Goal: Information Seeking & Learning: Learn about a topic

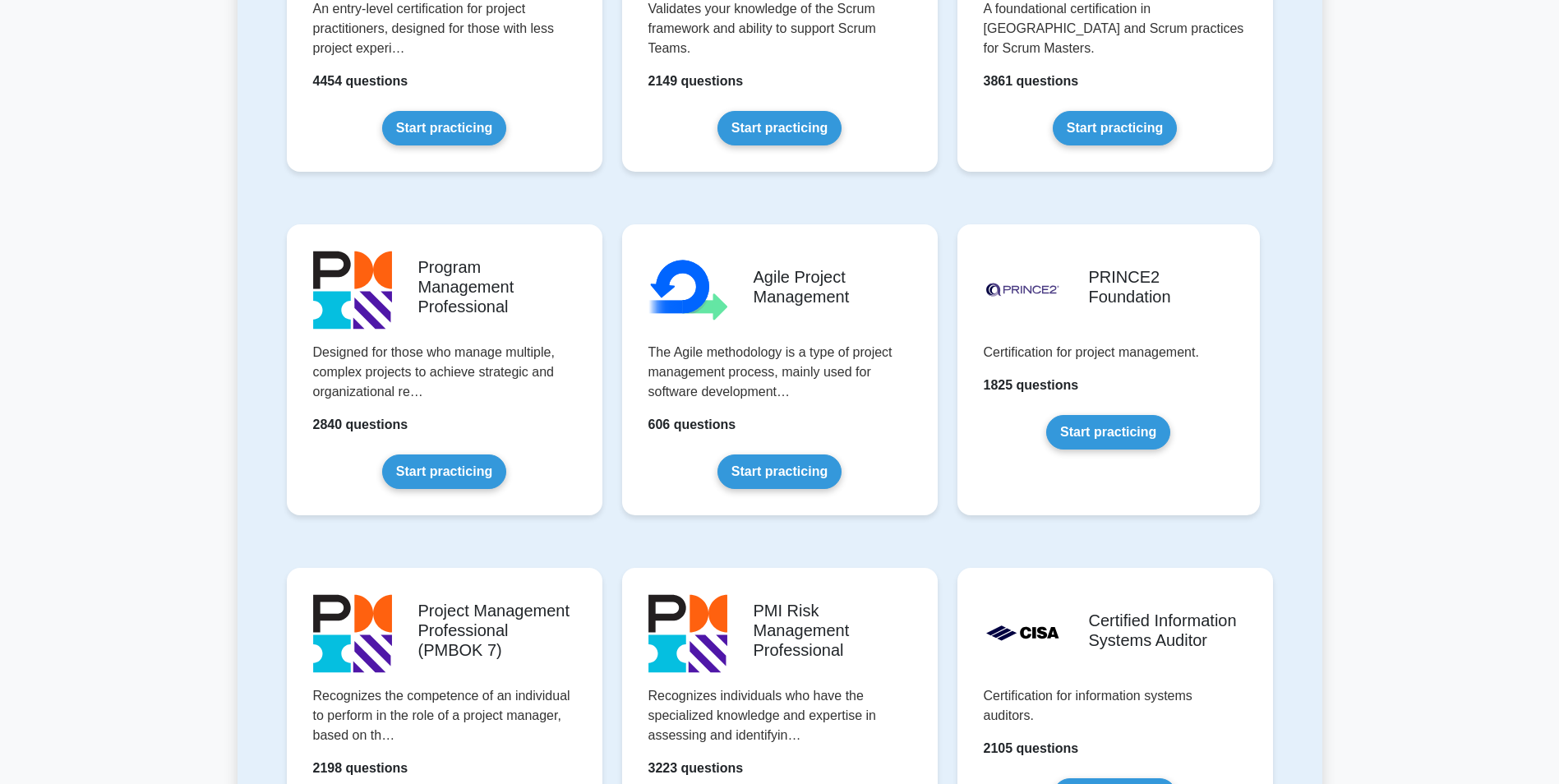
scroll to position [920, 0]
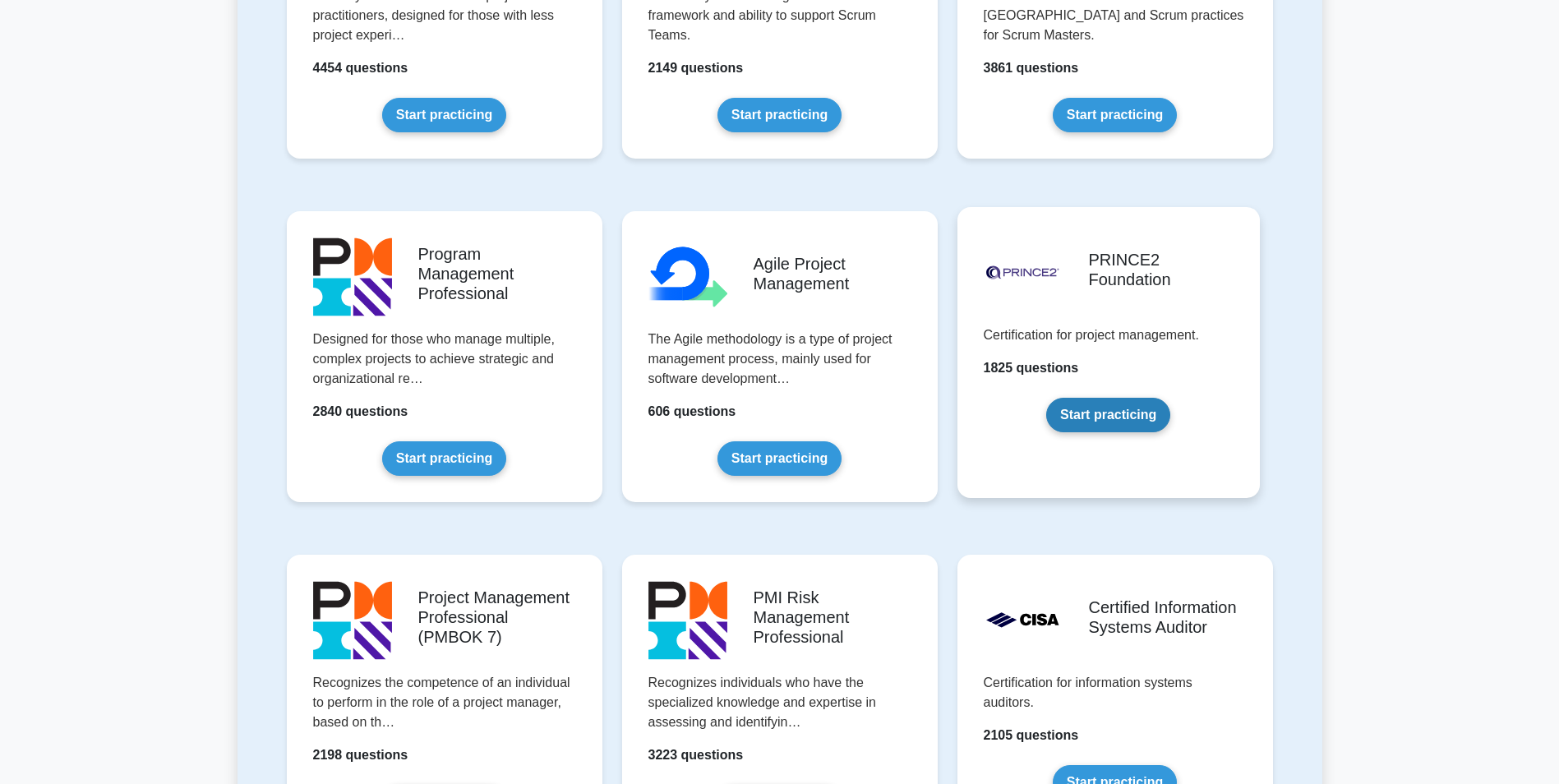
click at [1125, 410] on link "Start practicing" at bounding box center [1108, 415] width 124 height 35
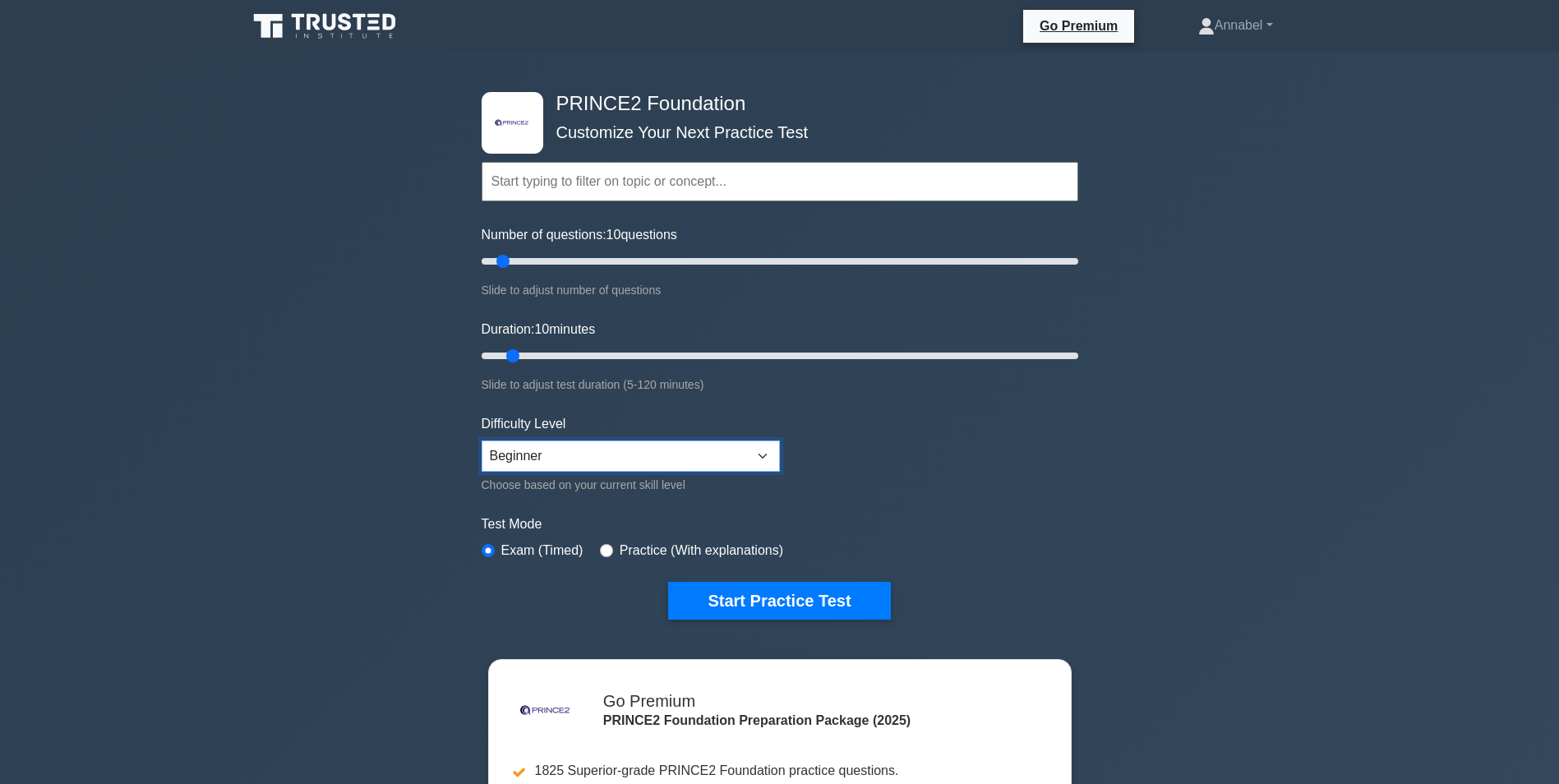
click at [655, 460] on select "Beginner Intermediate Expert" at bounding box center [631, 456] width 298 height 31
click at [1028, 556] on div "Test Mode Exam (Timed) Practice (With explanations)" at bounding box center [780, 538] width 597 height 48
click at [737, 462] on select "Beginner Intermediate Expert" at bounding box center [631, 456] width 298 height 31
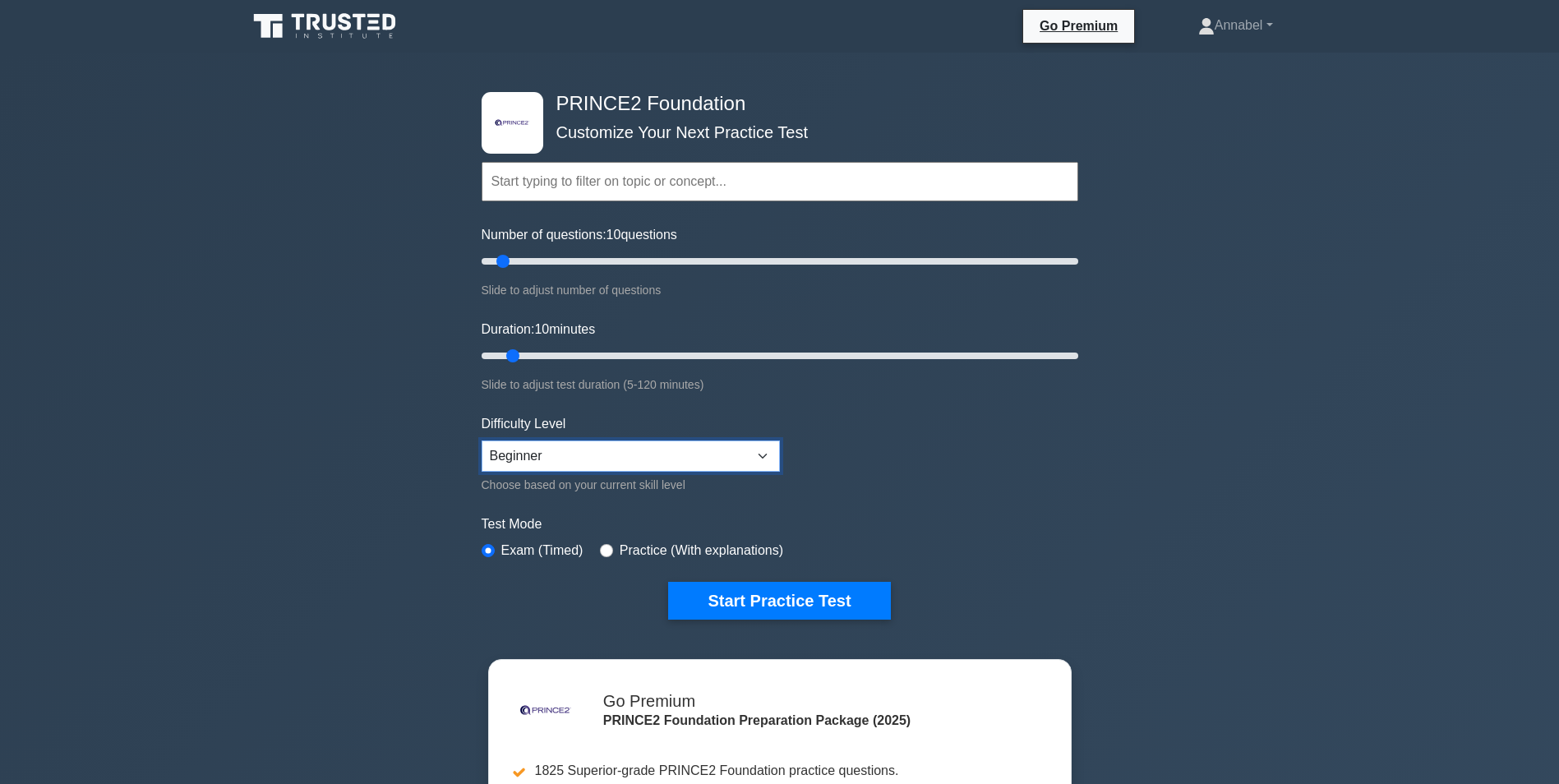
select select "expert"
click at [481, 440] on select "Beginner Intermediate Expert" at bounding box center [631, 456] width 298 height 31
click at [642, 548] on label "Practice (With explanations)" at bounding box center [702, 551] width 163 height 20
click at [600, 546] on input "radio" at bounding box center [607, 551] width 13 height 13
radio input "true"
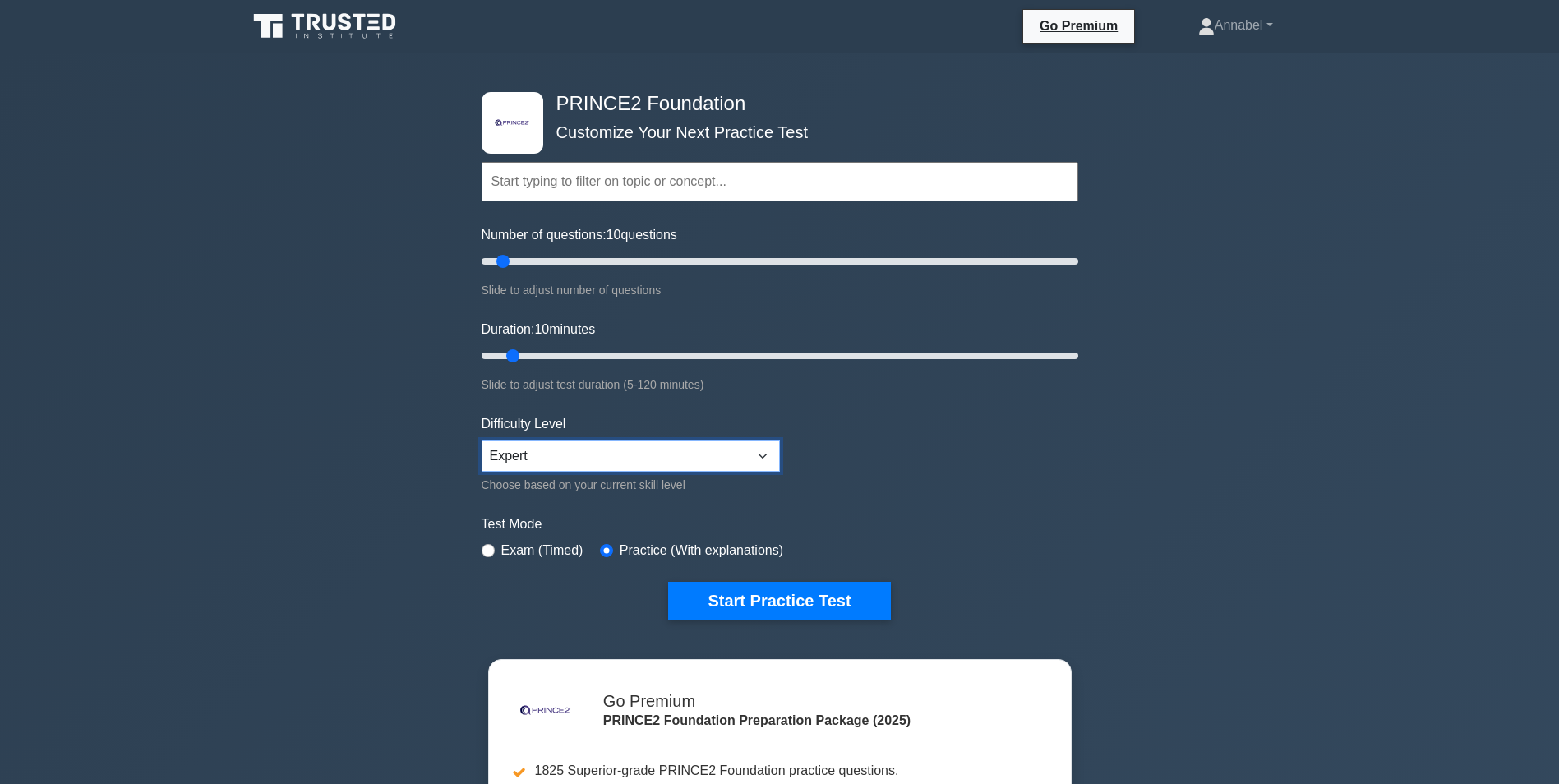
click at [711, 452] on select "Beginner Intermediate Expert" at bounding box center [631, 456] width 298 height 31
select select "intermediate"
click at [481, 440] on select "Beginner Intermediate Expert" at bounding box center [631, 456] width 298 height 31
click at [740, 594] on button "Start Practice Test" at bounding box center [779, 601] width 222 height 38
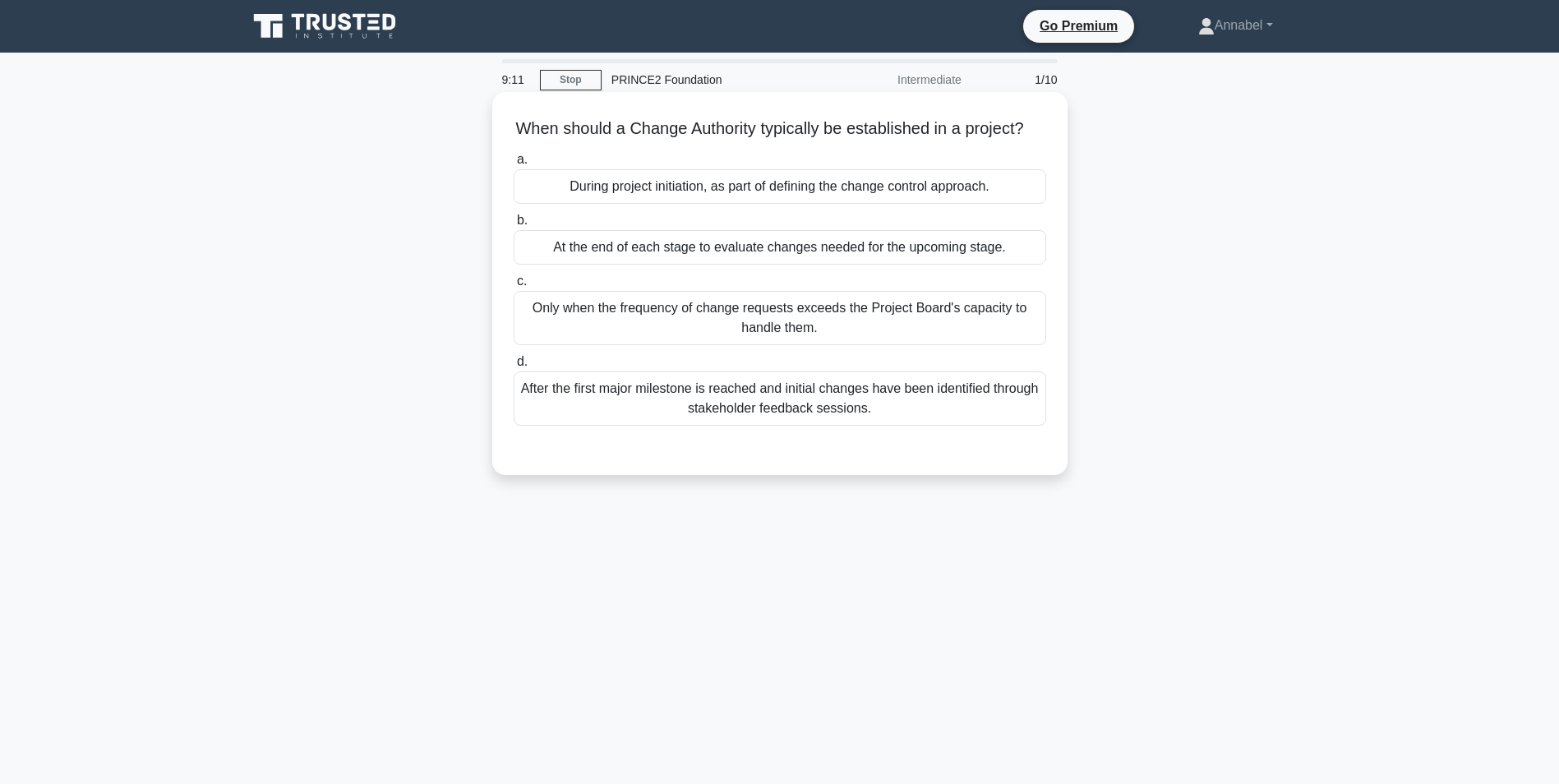
click at [710, 204] on div "During project initiation, as part of defining the change control approach." at bounding box center [780, 186] width 533 height 35
click at [514, 165] on input "a. During project initiation, as part of defining the change control approach." at bounding box center [514, 159] width 0 height 11
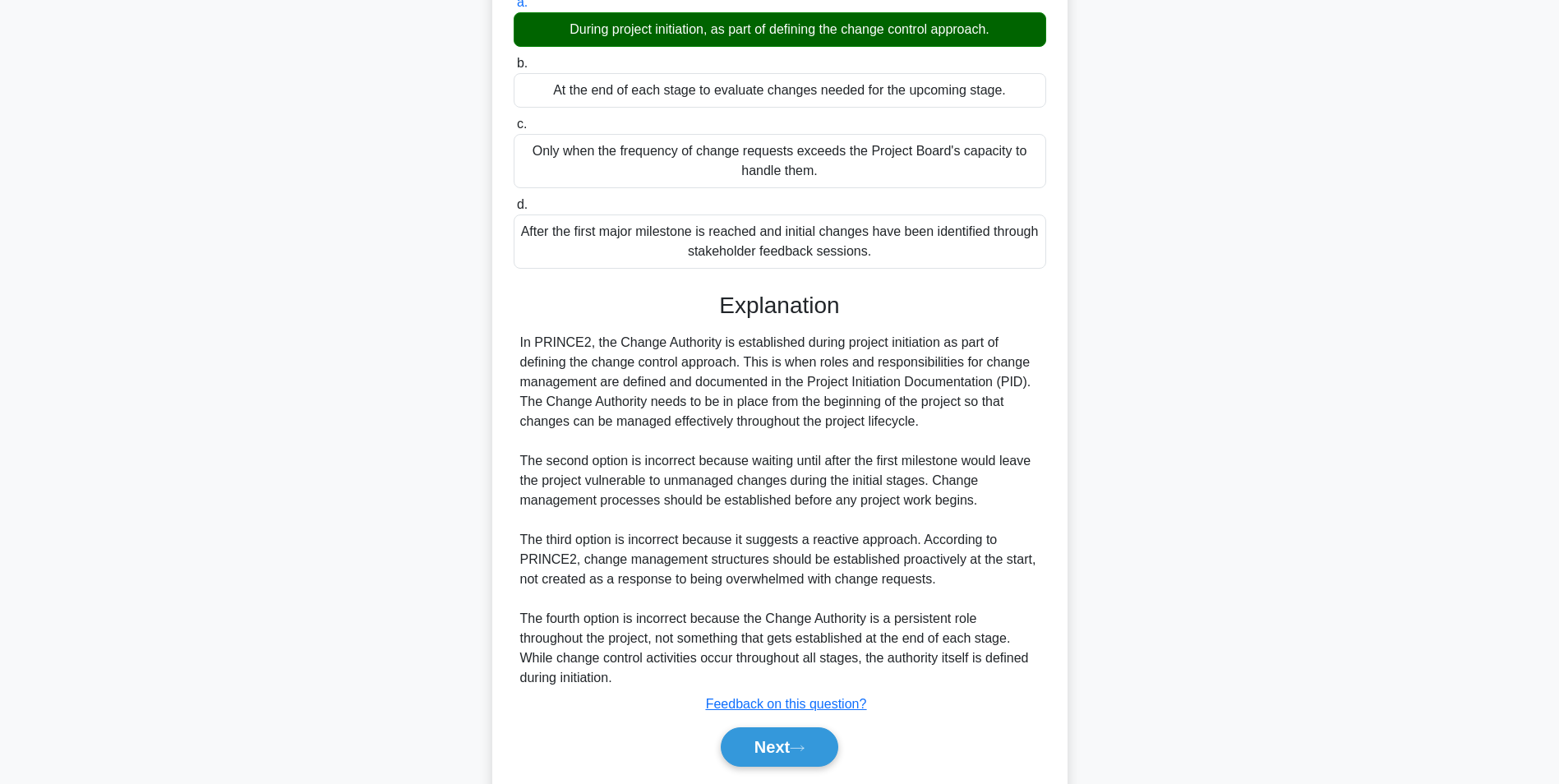
scroll to position [167, 0]
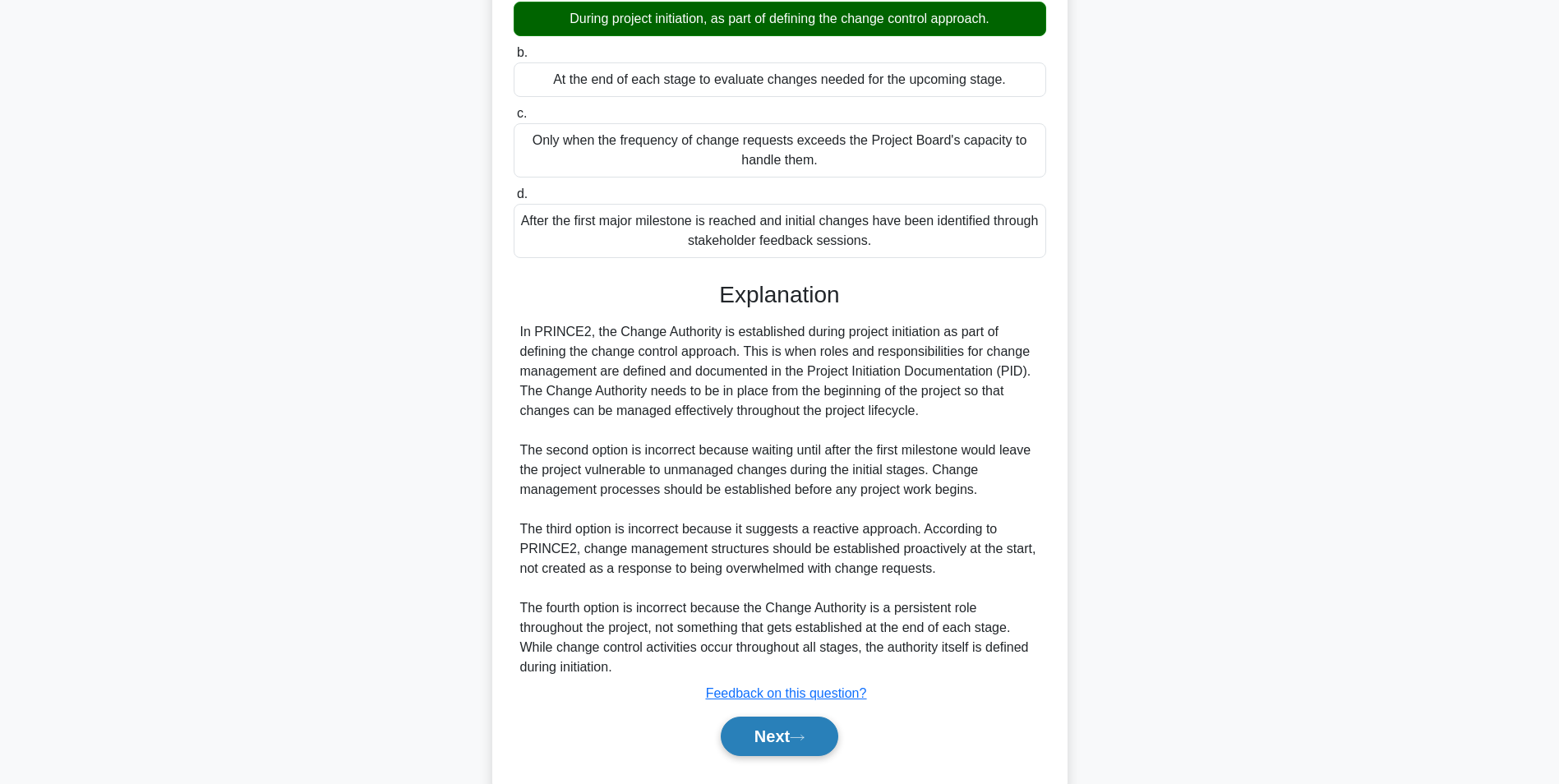
click at [766, 751] on button "Next" at bounding box center [779, 736] width 118 height 40
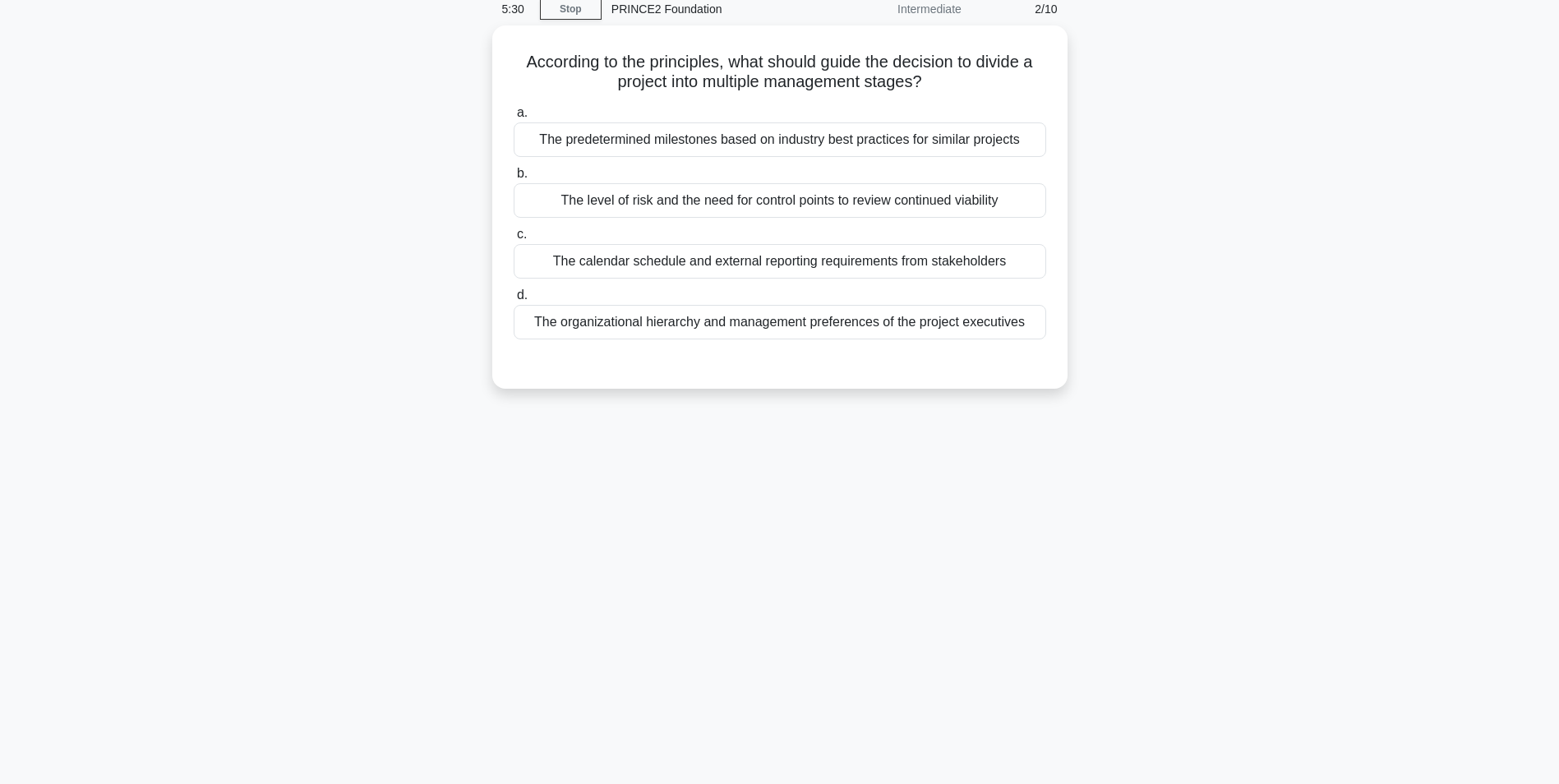
scroll to position [0, 0]
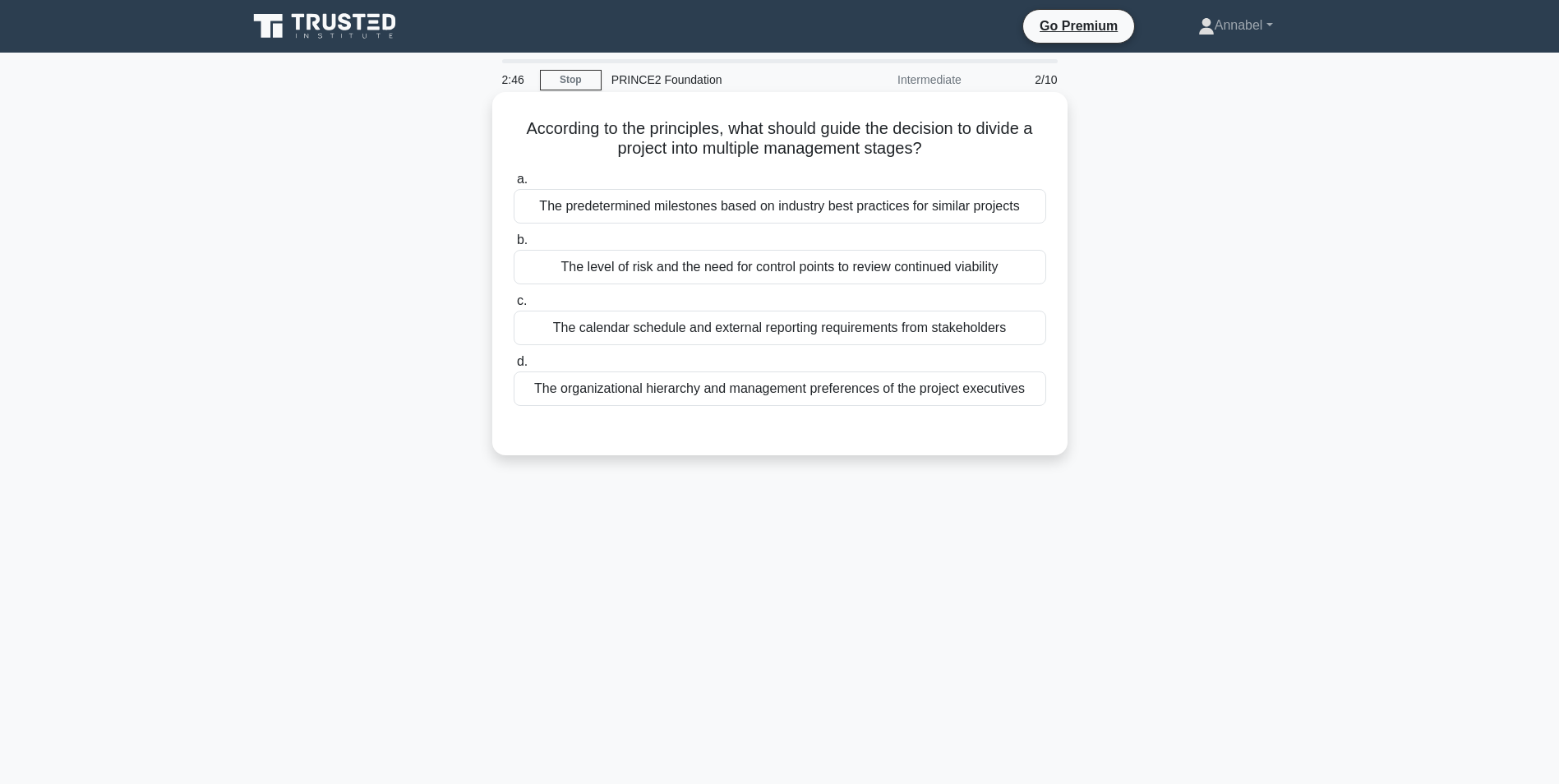
click at [952, 259] on div "The level of risk and the need for control points to review continued viability" at bounding box center [780, 267] width 533 height 35
click at [514, 246] on input "b. The level of risk and the need for control points to review continued viabil…" at bounding box center [514, 240] width 0 height 11
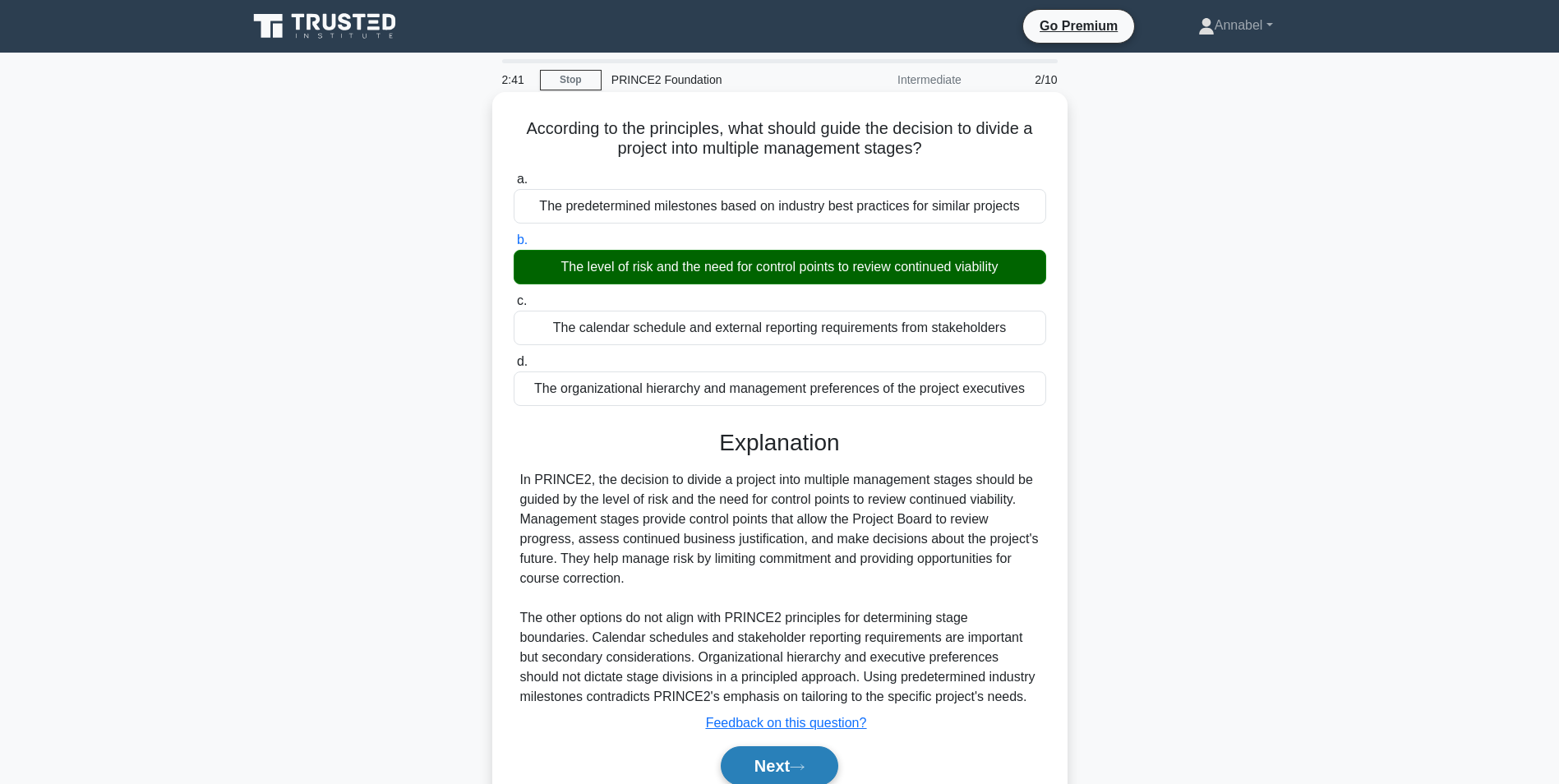
click at [774, 762] on button "Next" at bounding box center [779, 766] width 118 height 40
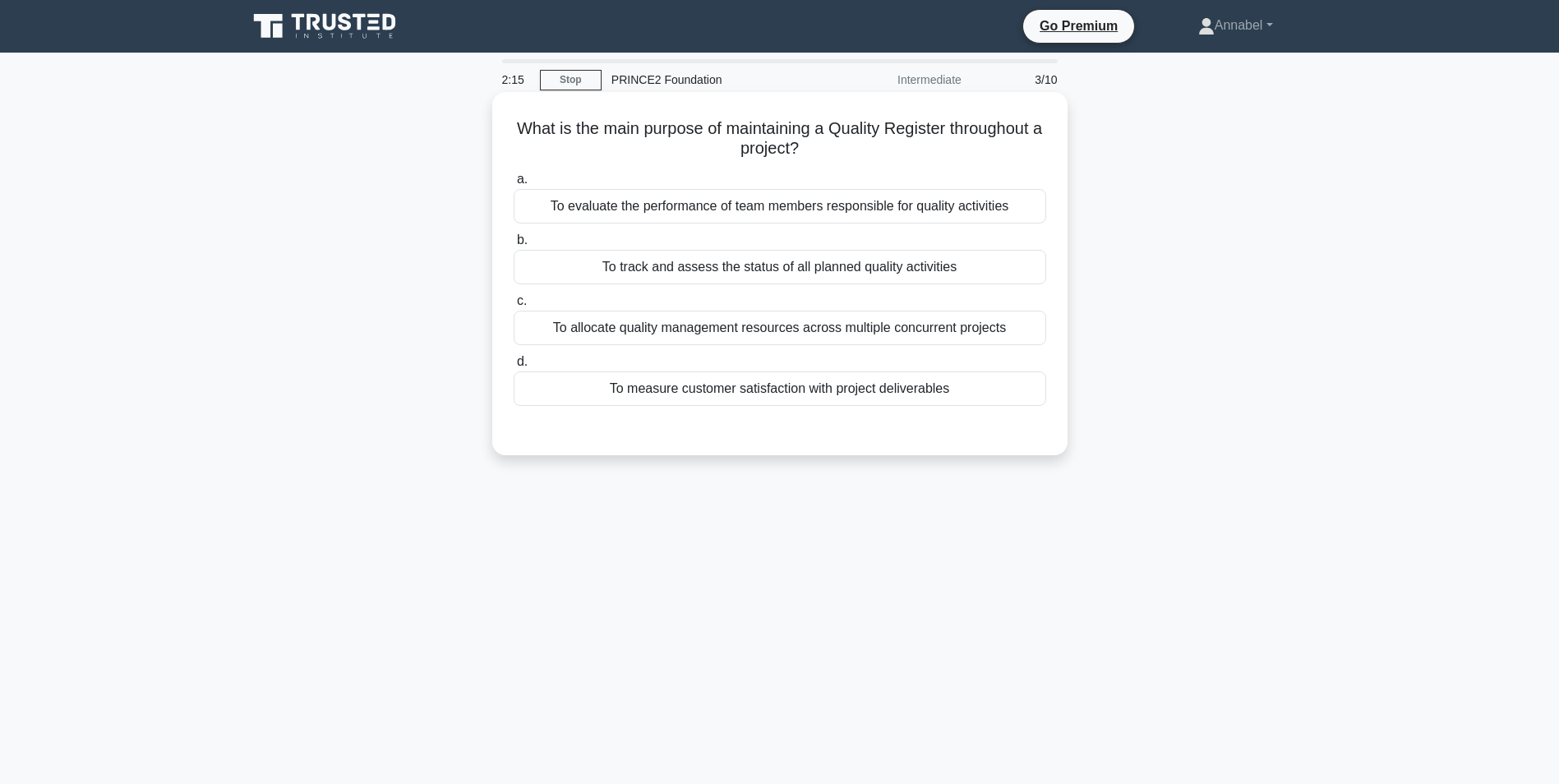
click at [618, 266] on div "To track and assess the status of all planned quality activities" at bounding box center [780, 267] width 533 height 35
click at [514, 246] on input "b. To track and assess the status of all planned quality activities" at bounding box center [514, 240] width 0 height 11
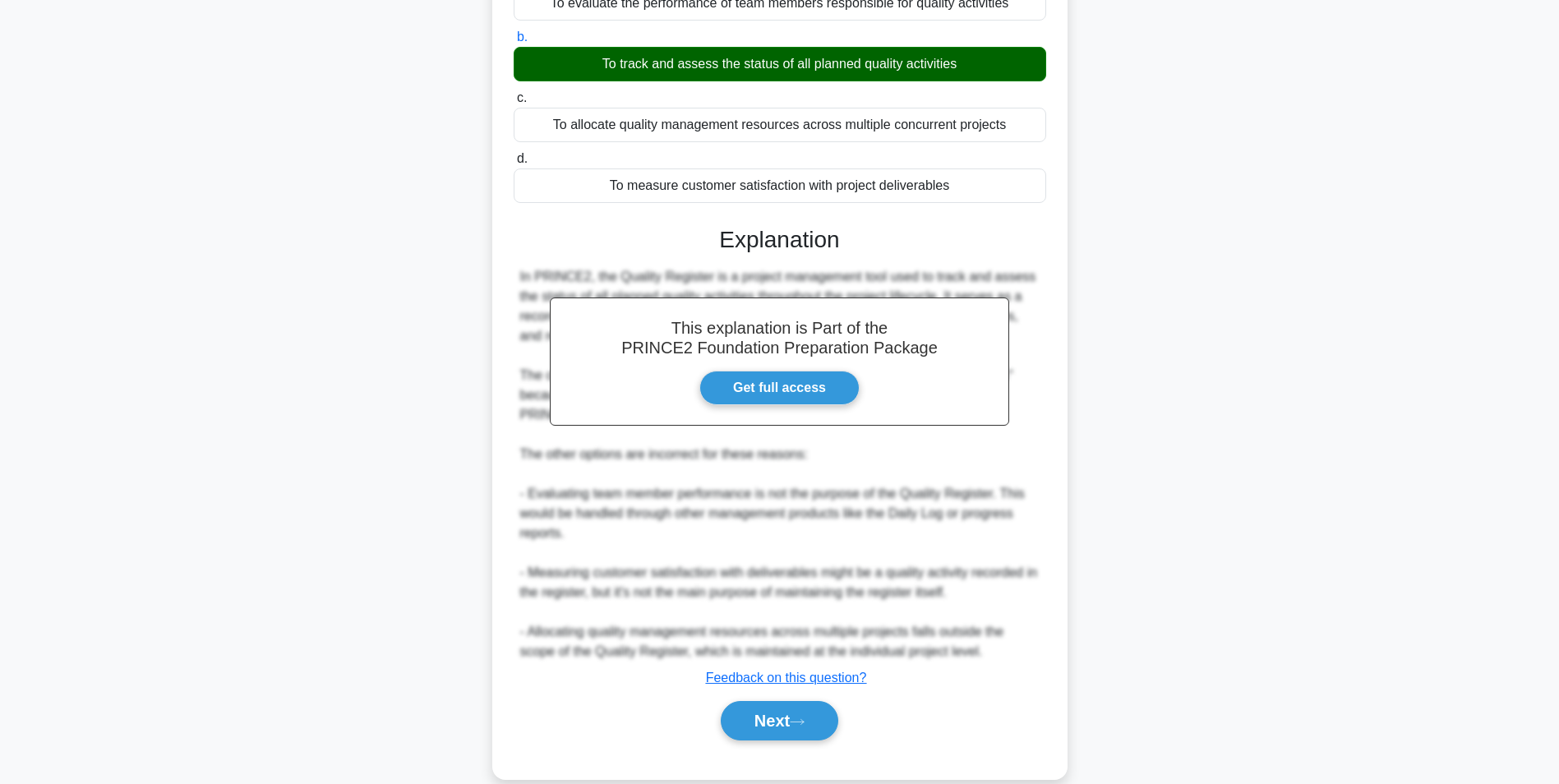
scroll to position [210, 0]
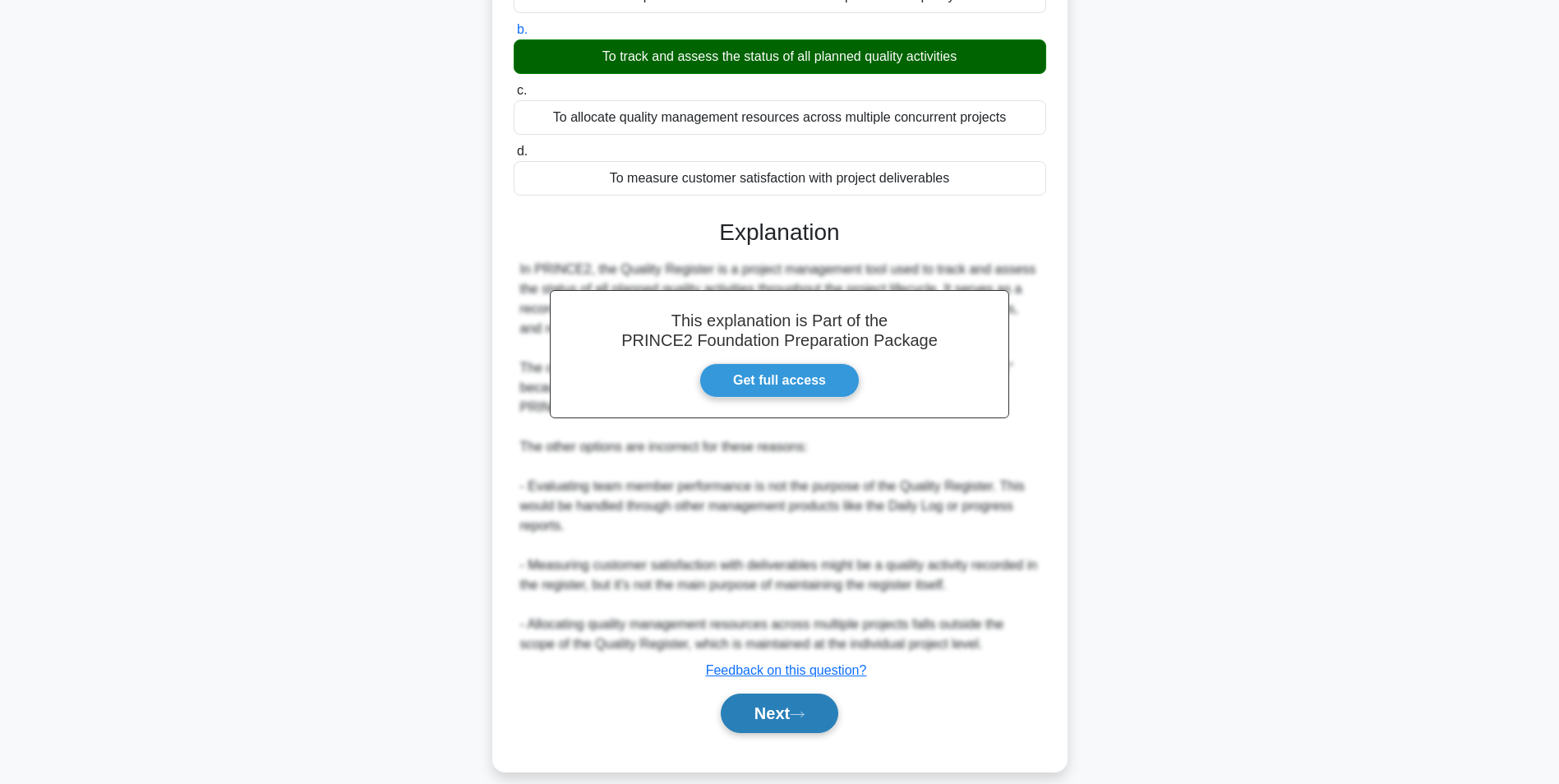
click at [792, 694] on button "Next" at bounding box center [779, 714] width 118 height 40
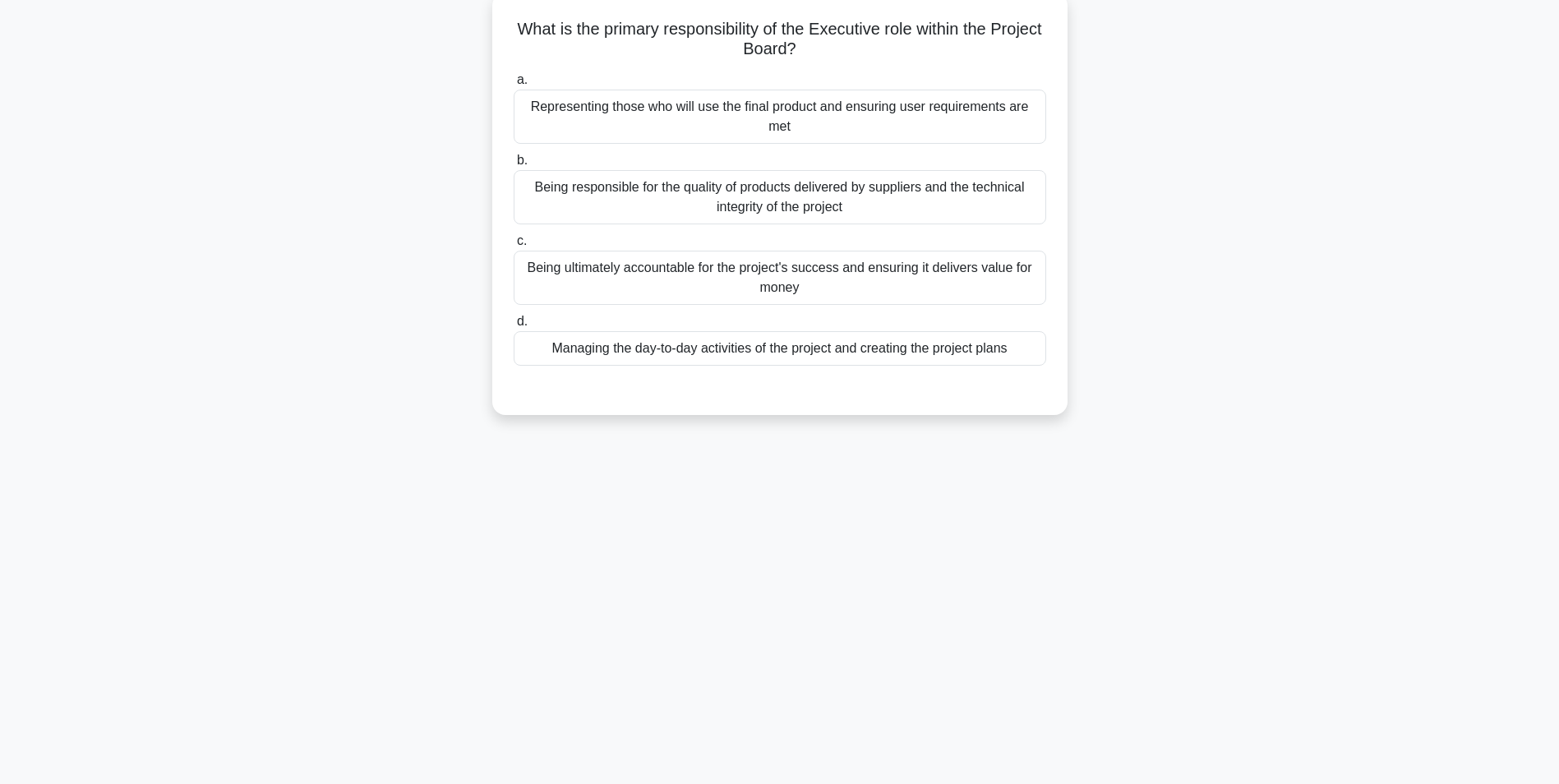
scroll to position [104, 0]
click at [752, 297] on div "Being ultimately accountable for the project's success and ensuring it delivers…" at bounding box center [780, 274] width 533 height 54
click at [514, 242] on input "c. Being ultimately accountable for the project's success and ensuring it deliv…" at bounding box center [514, 237] width 0 height 11
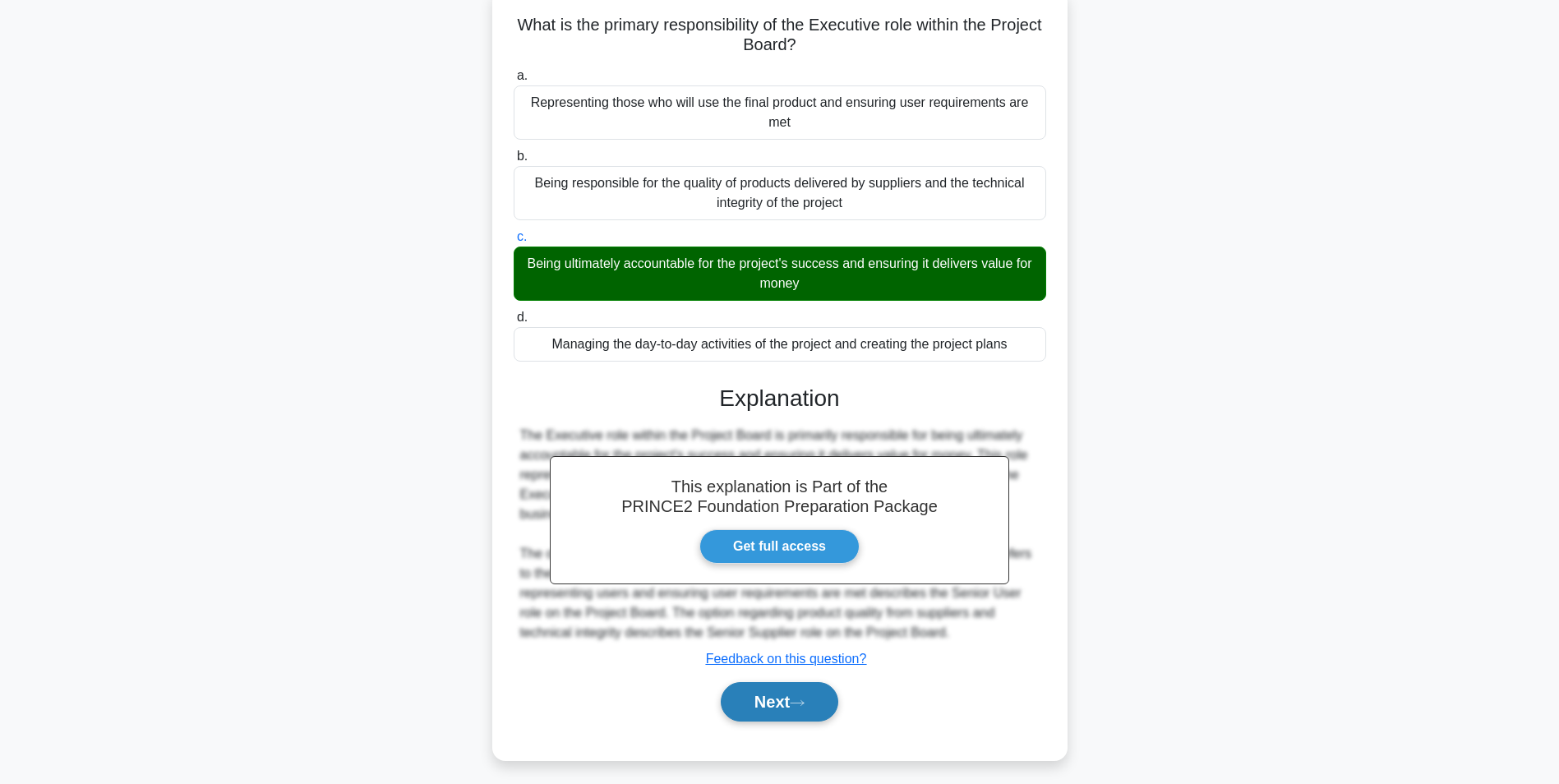
click at [760, 717] on button "Next" at bounding box center [779, 702] width 118 height 40
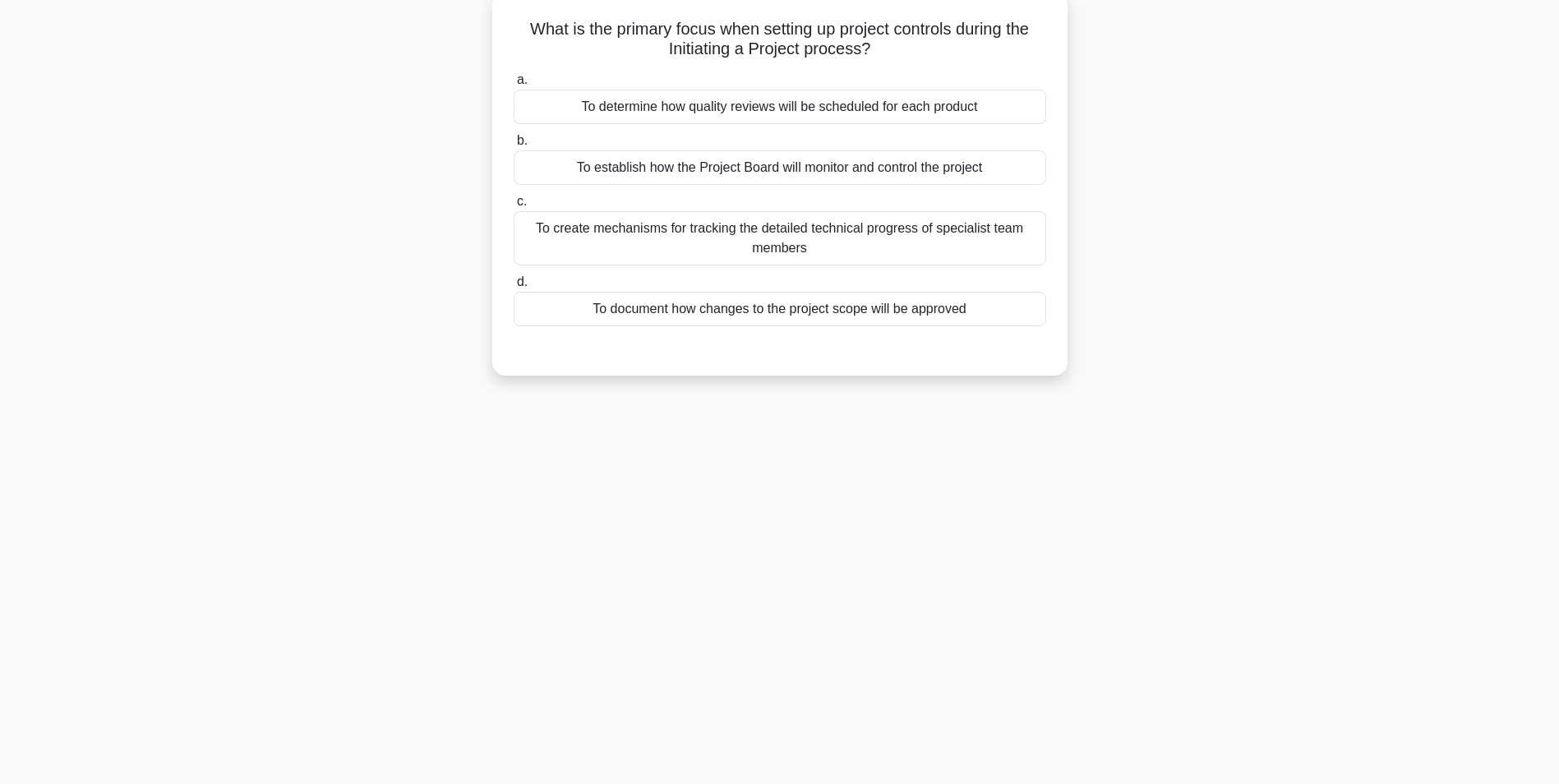
click at [760, 717] on div "1:12 Stop PRINCE2 Foundation Intermediate 5/10 What is the primary focus when s…" at bounding box center [780, 366] width 1085 height 822
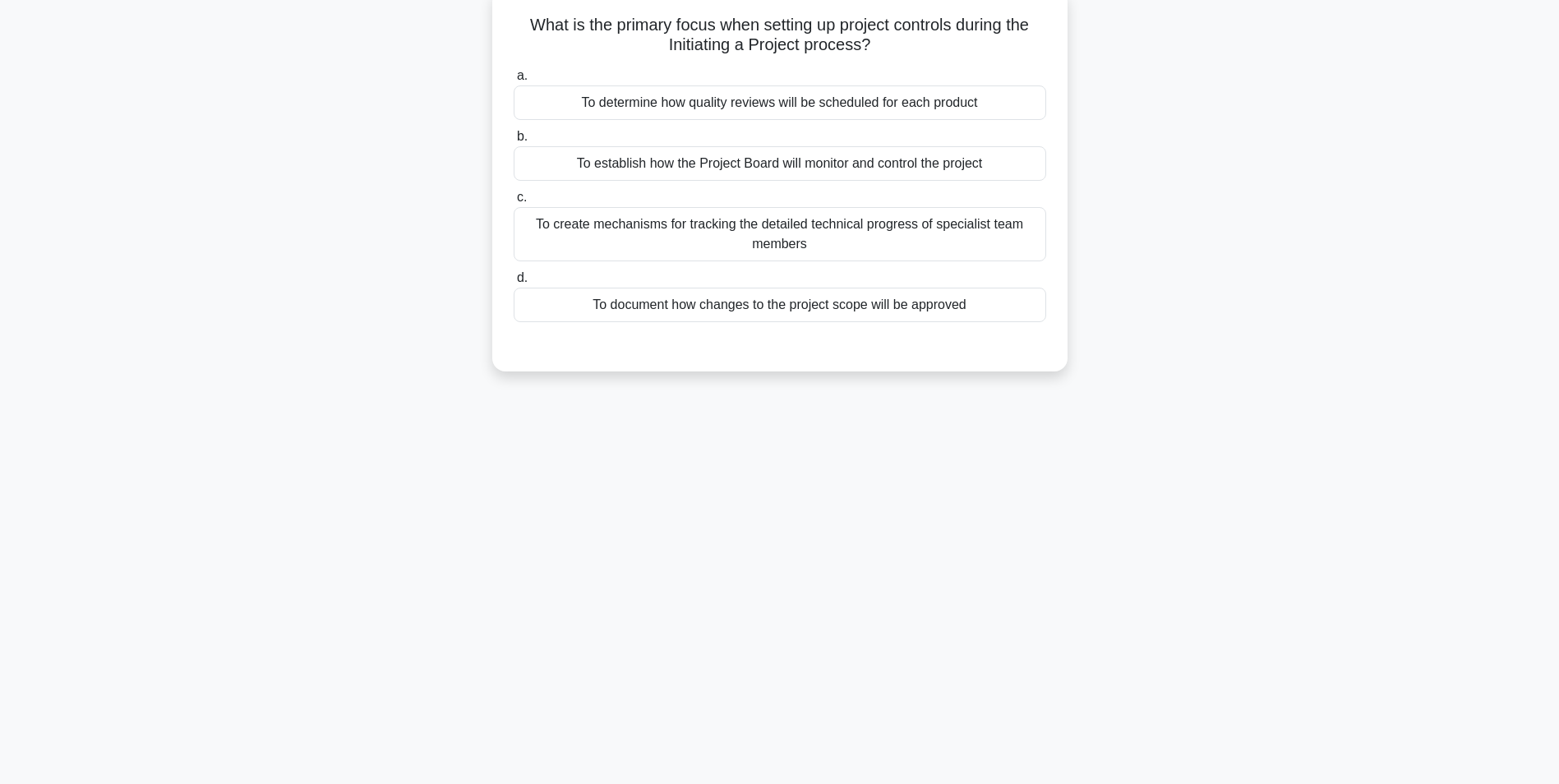
click at [749, 155] on div "To establish how the Project Board will monitor and control the project" at bounding box center [780, 163] width 533 height 35
click at [514, 142] on input "b. To establish how the Project Board will monitor and control the project" at bounding box center [514, 137] width 0 height 11
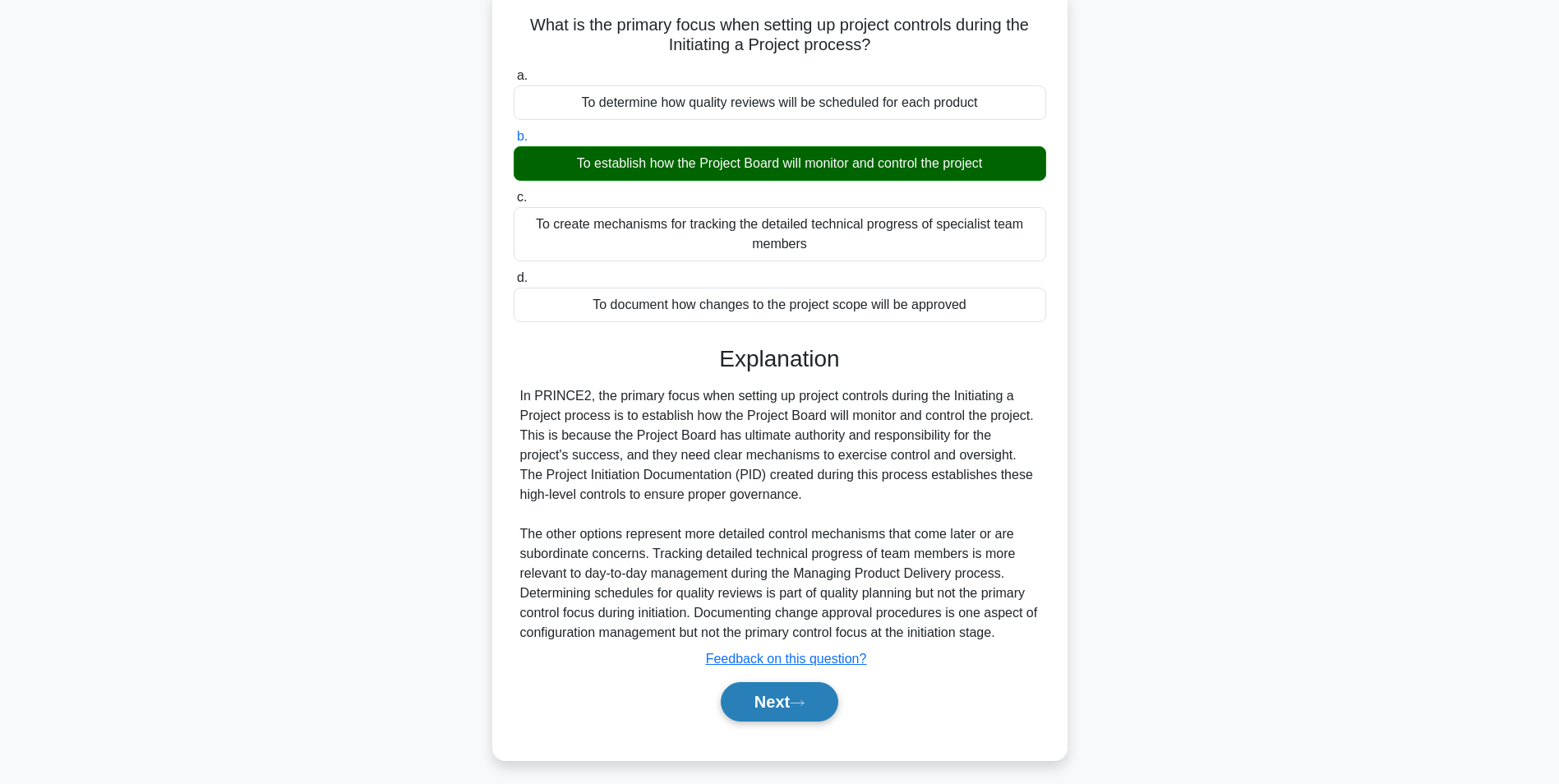
click at [779, 707] on button "Next" at bounding box center [779, 702] width 118 height 40
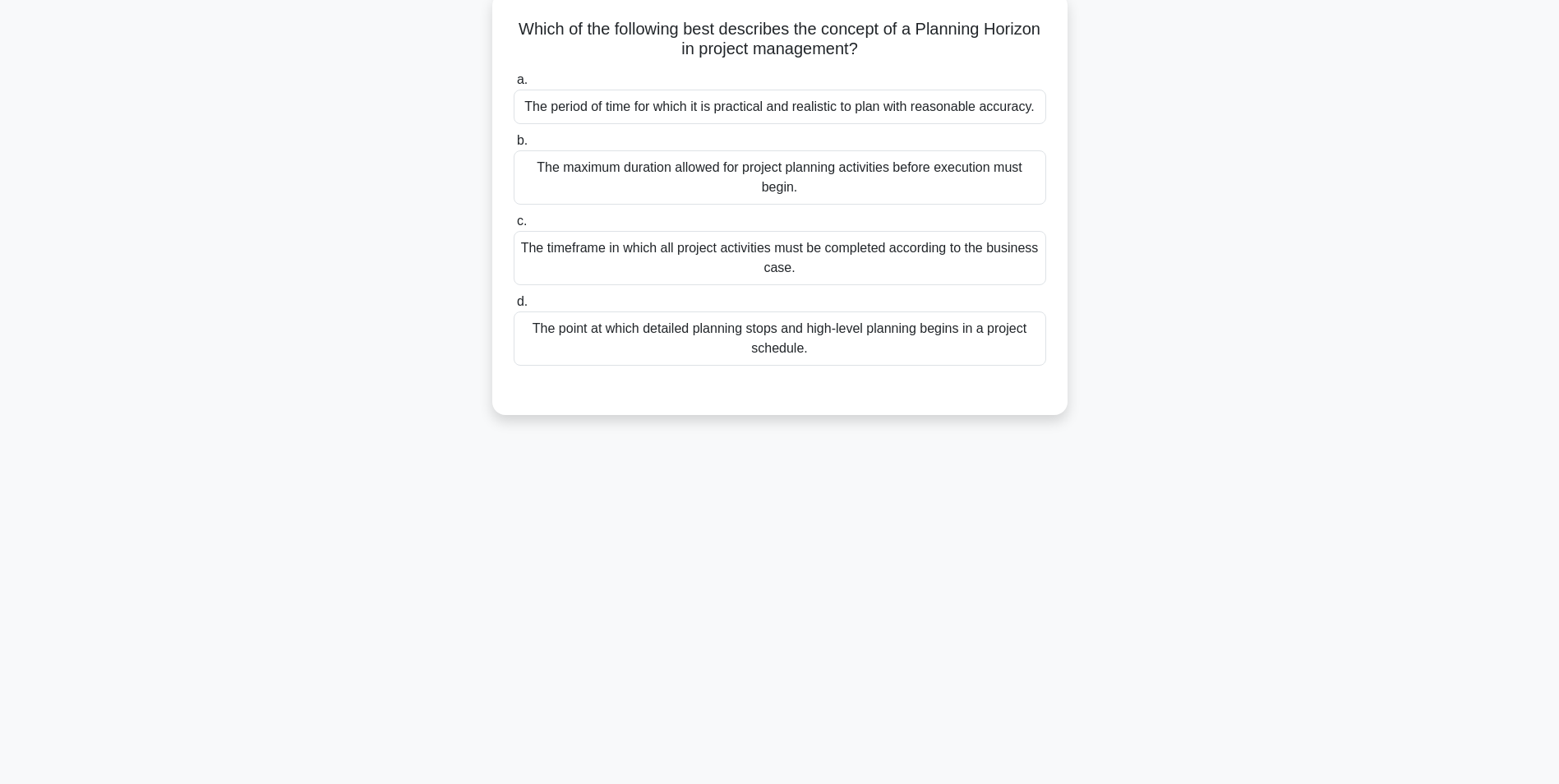
click at [1556, 165] on main "0:49 Stop PRINCE2 Foundation Intermediate 6/10 Which of the following best desc…" at bounding box center [779, 366] width 1559 height 835
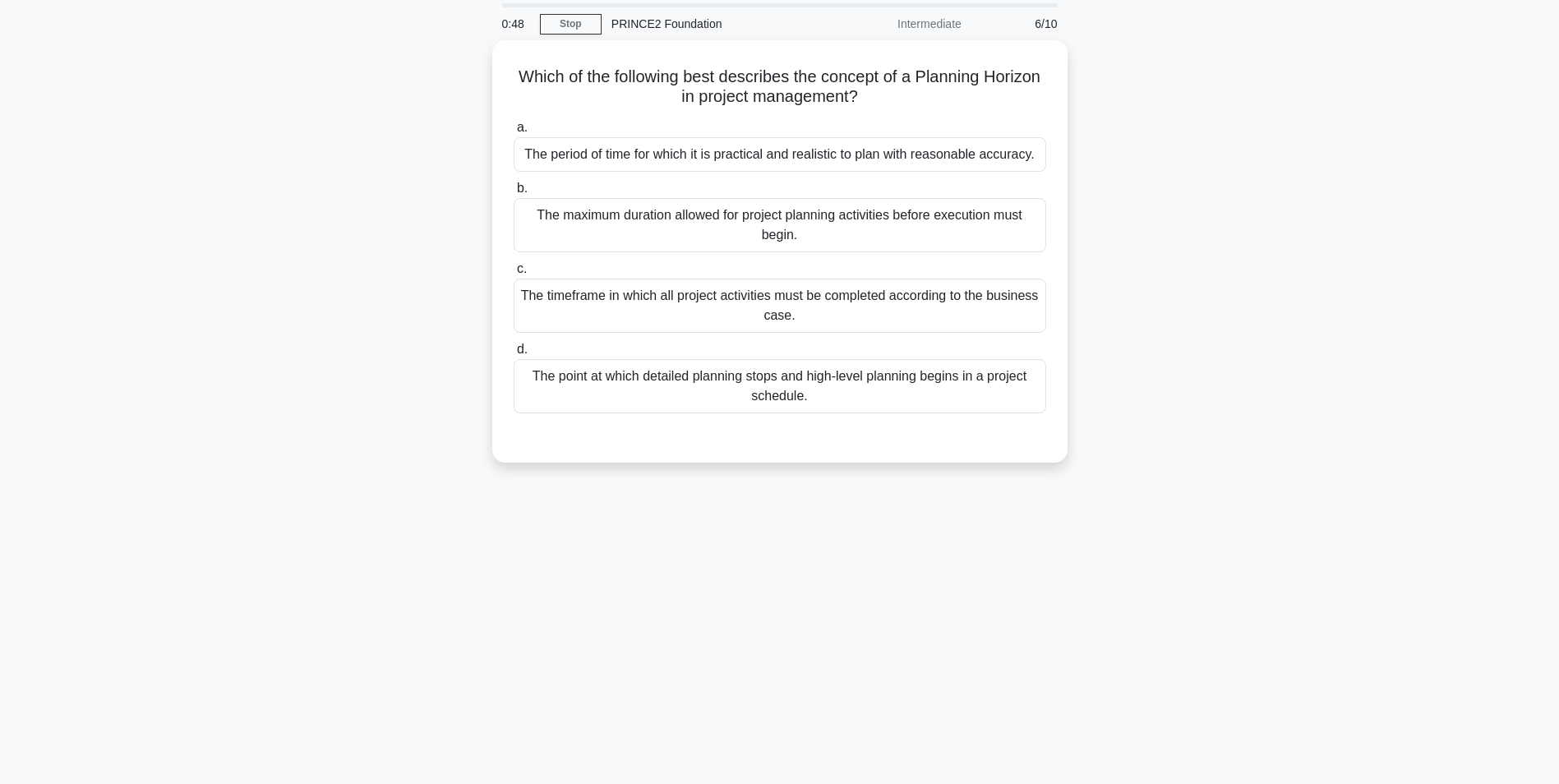
scroll to position [0, 0]
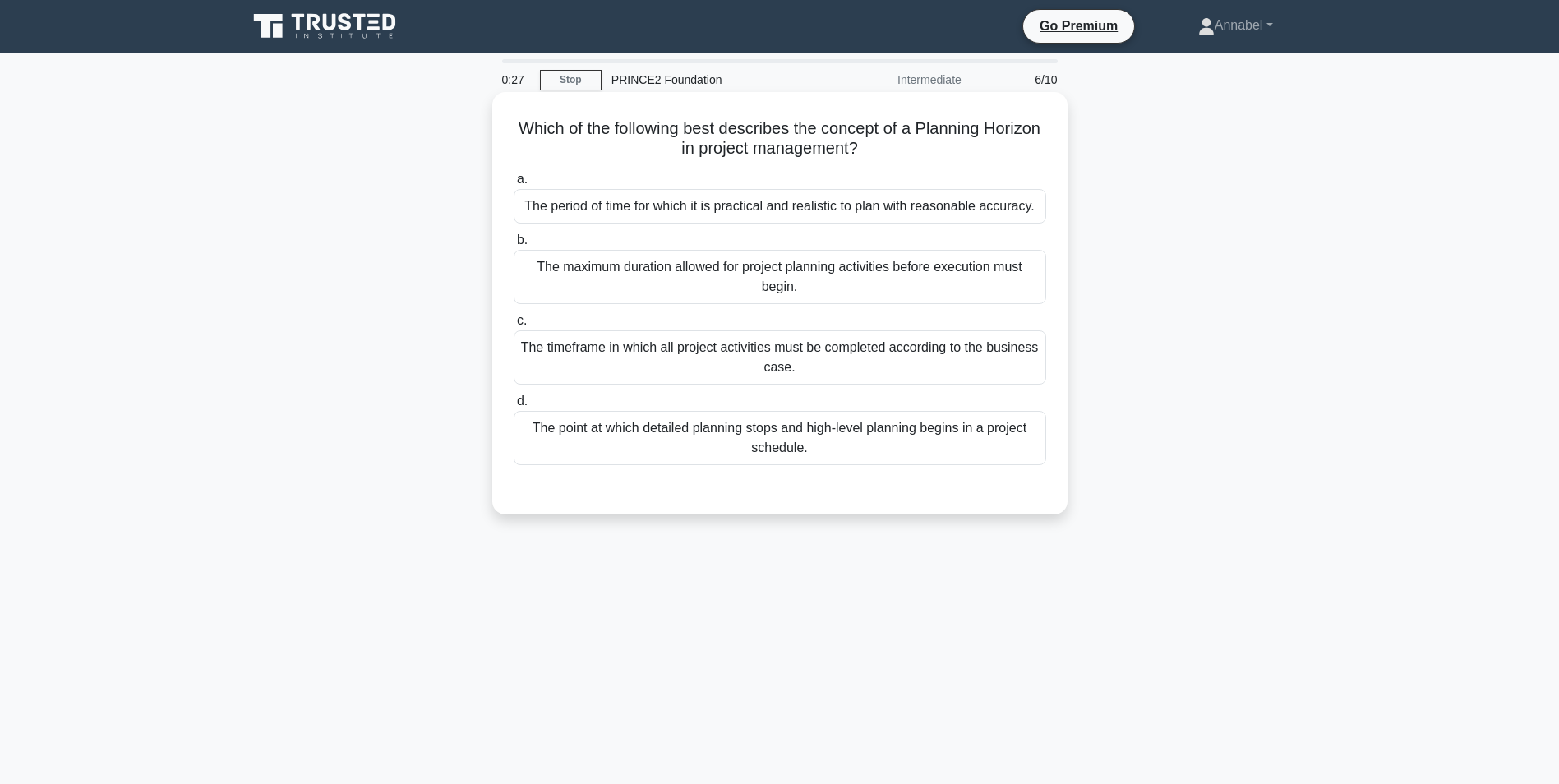
click at [768, 189] on label "a. The period of time for which it is practical and realistic to plan with reas…" at bounding box center [780, 196] width 533 height 54
click at [514, 185] on input "a. The period of time for which it is practical and realistic to plan with reas…" at bounding box center [514, 179] width 0 height 11
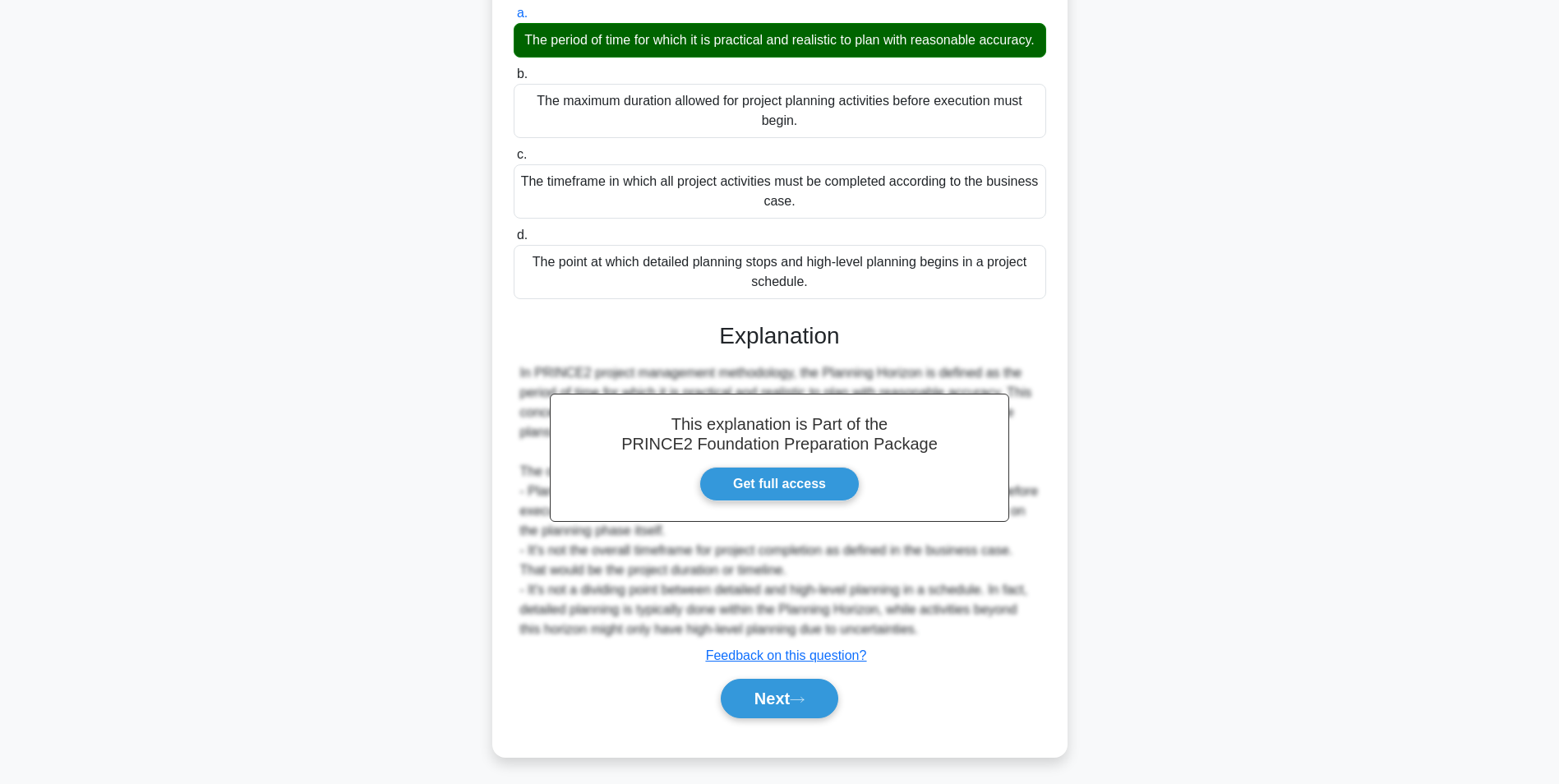
scroll to position [187, 0]
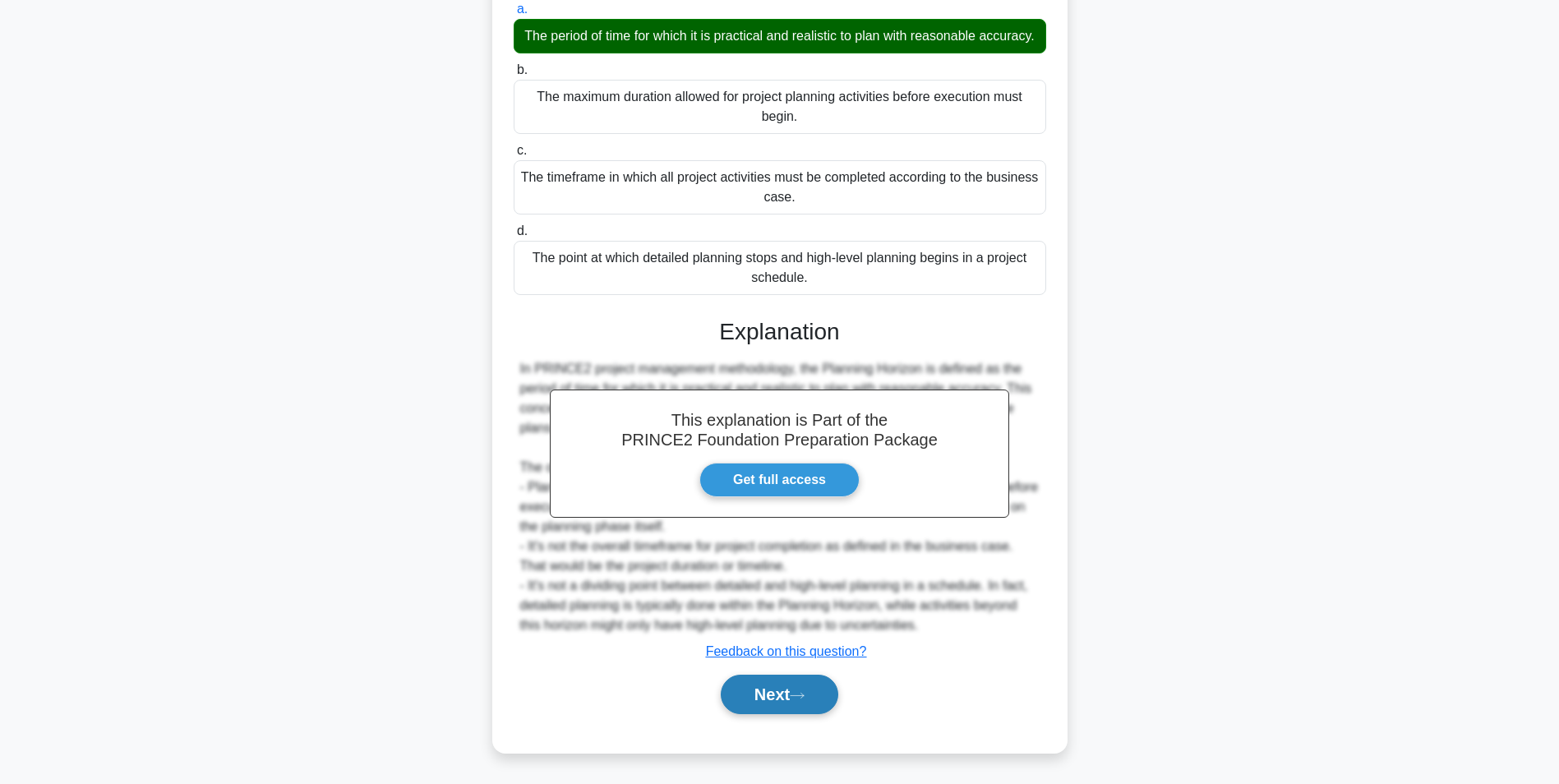
click at [781, 714] on button "Next" at bounding box center [779, 695] width 118 height 40
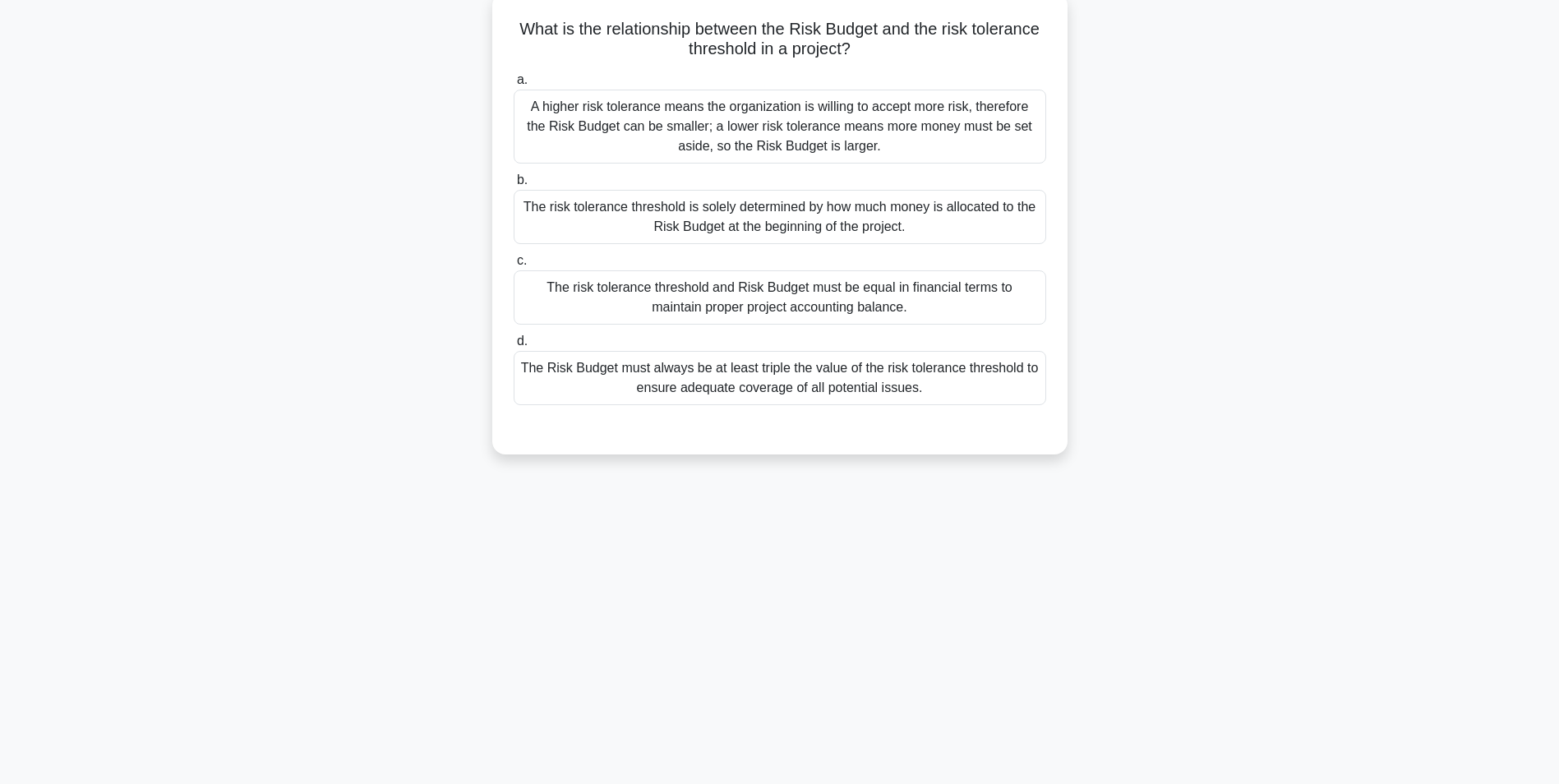
scroll to position [104, 0]
click at [822, 215] on div "The risk tolerance threshold is solely determined by how much money is allocate…" at bounding box center [780, 213] width 533 height 54
click at [514, 181] on input "b. The risk tolerance threshold is solely determined by how much money is alloc…" at bounding box center [514, 176] width 0 height 11
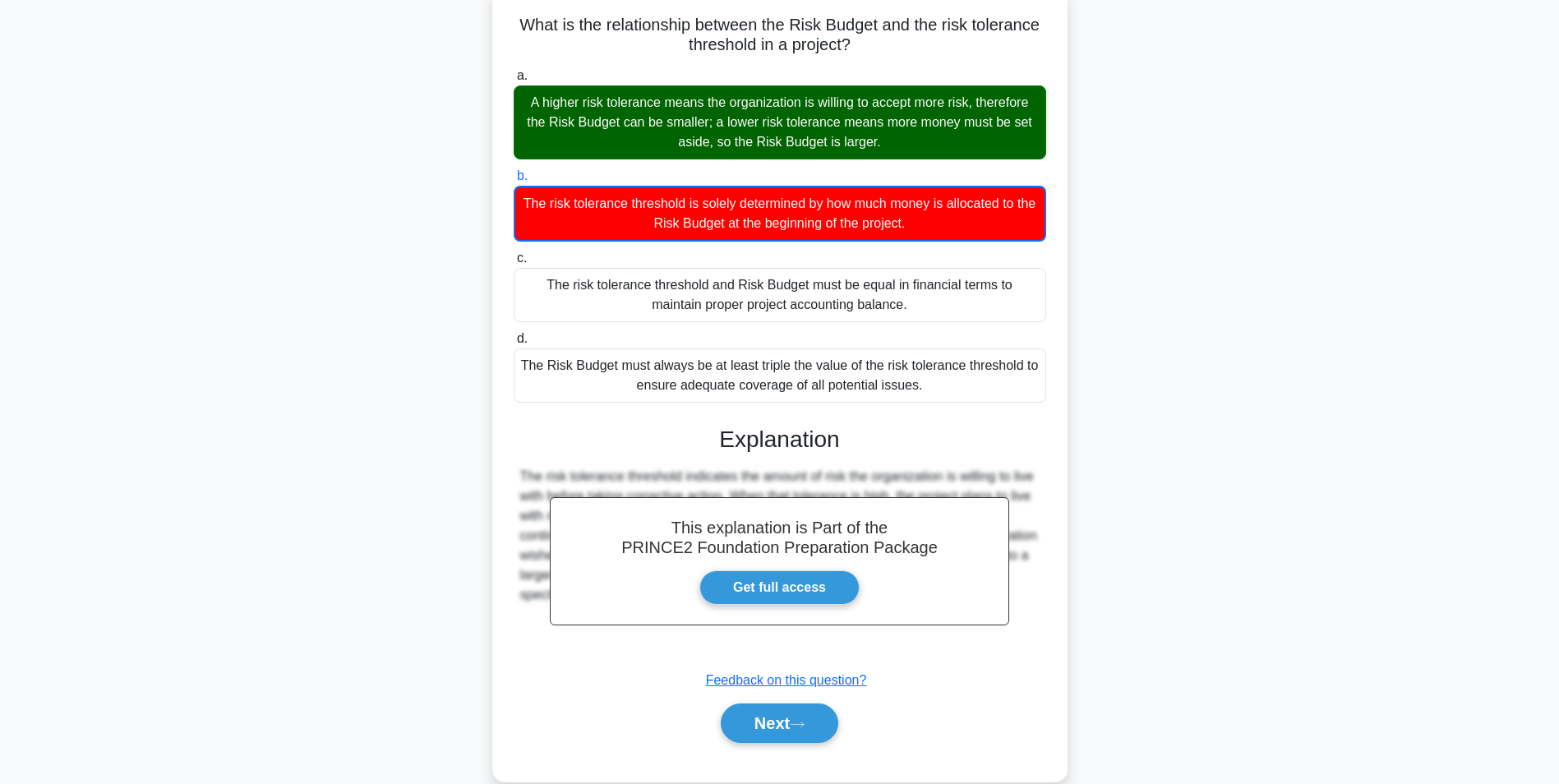
click at [764, 759] on div "a. A higher risk tolerance means the organization is willing to accept more ris…" at bounding box center [780, 413] width 536 height 701
click at [778, 730] on button "Next" at bounding box center [779, 724] width 118 height 40
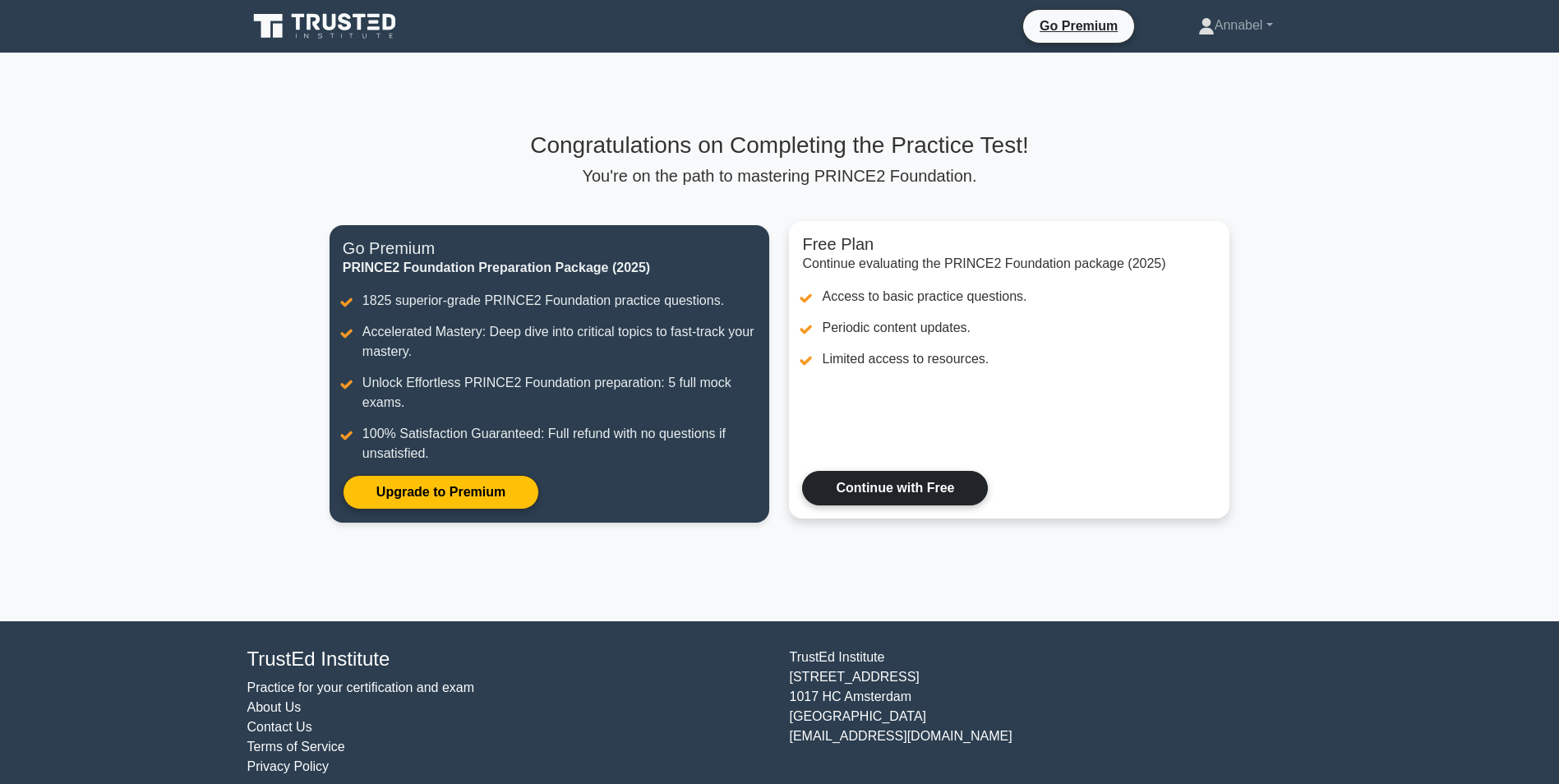
click at [918, 487] on link "Continue with Free" at bounding box center [895, 488] width 185 height 35
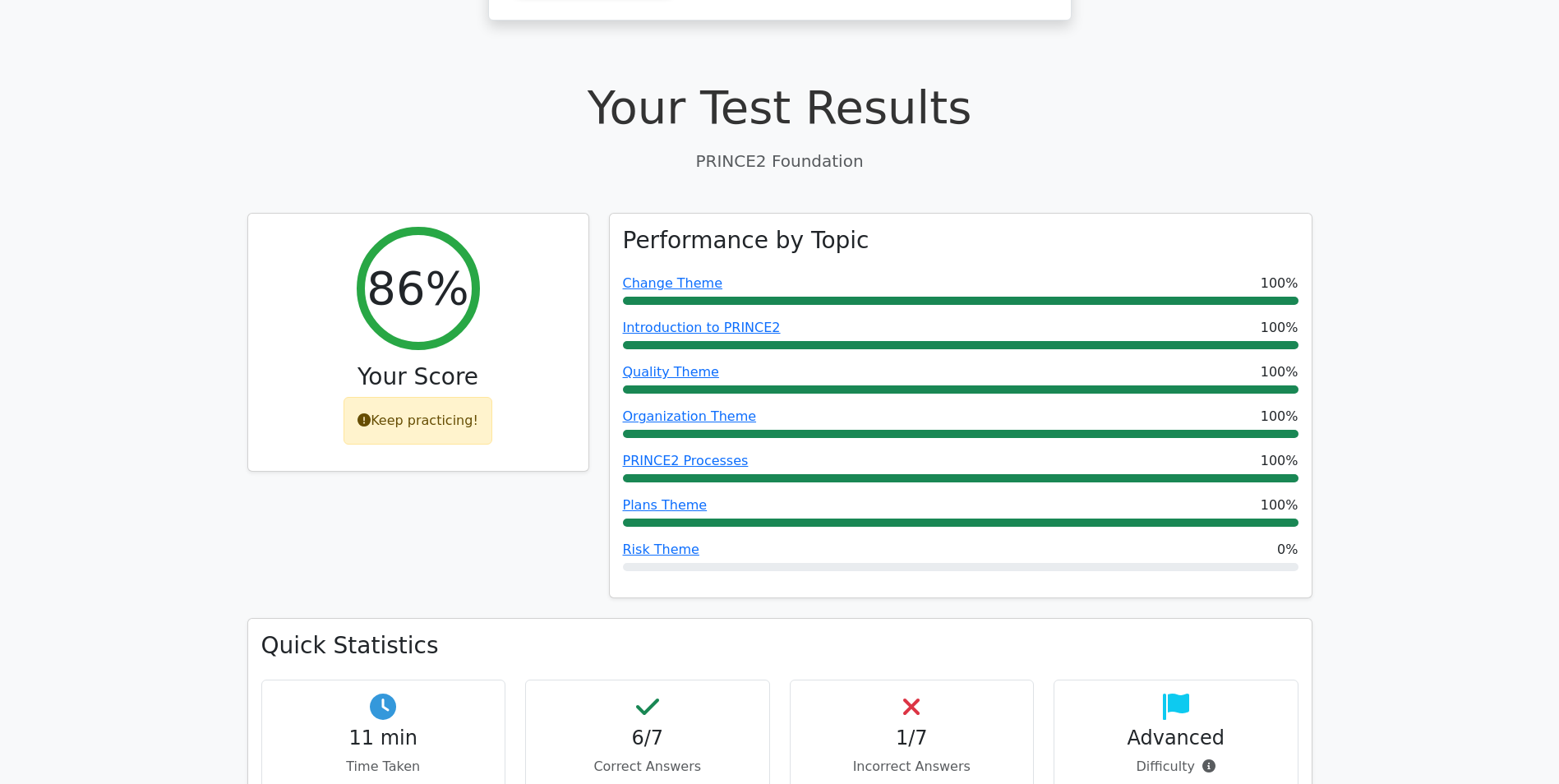
scroll to position [591, 0]
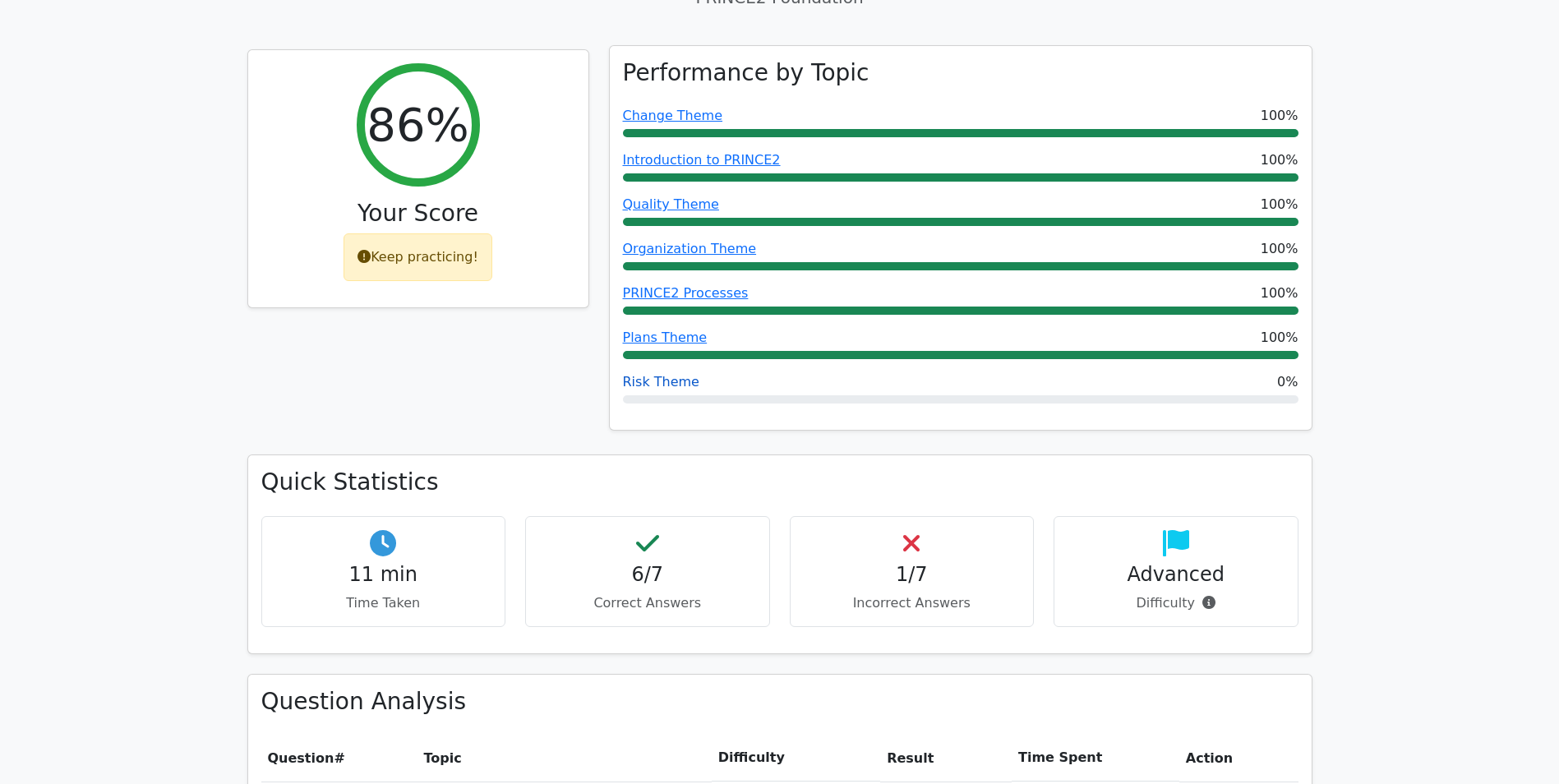
click at [674, 374] on link "Risk Theme" at bounding box center [661, 382] width 77 height 16
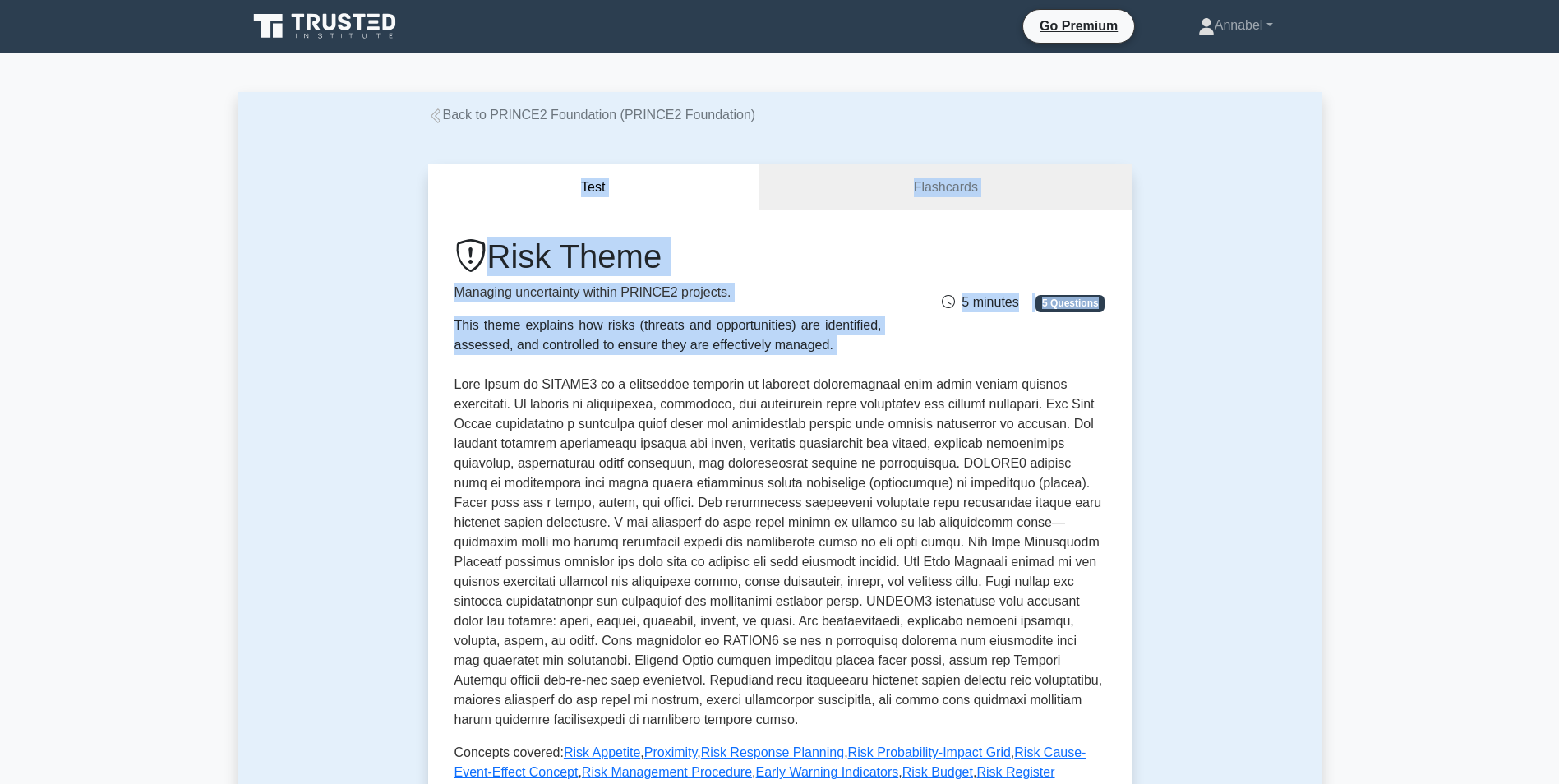
drag, startPoint x: 1558, startPoint y: 115, endPoint x: 1574, endPoint y: 369, distance: 254.5
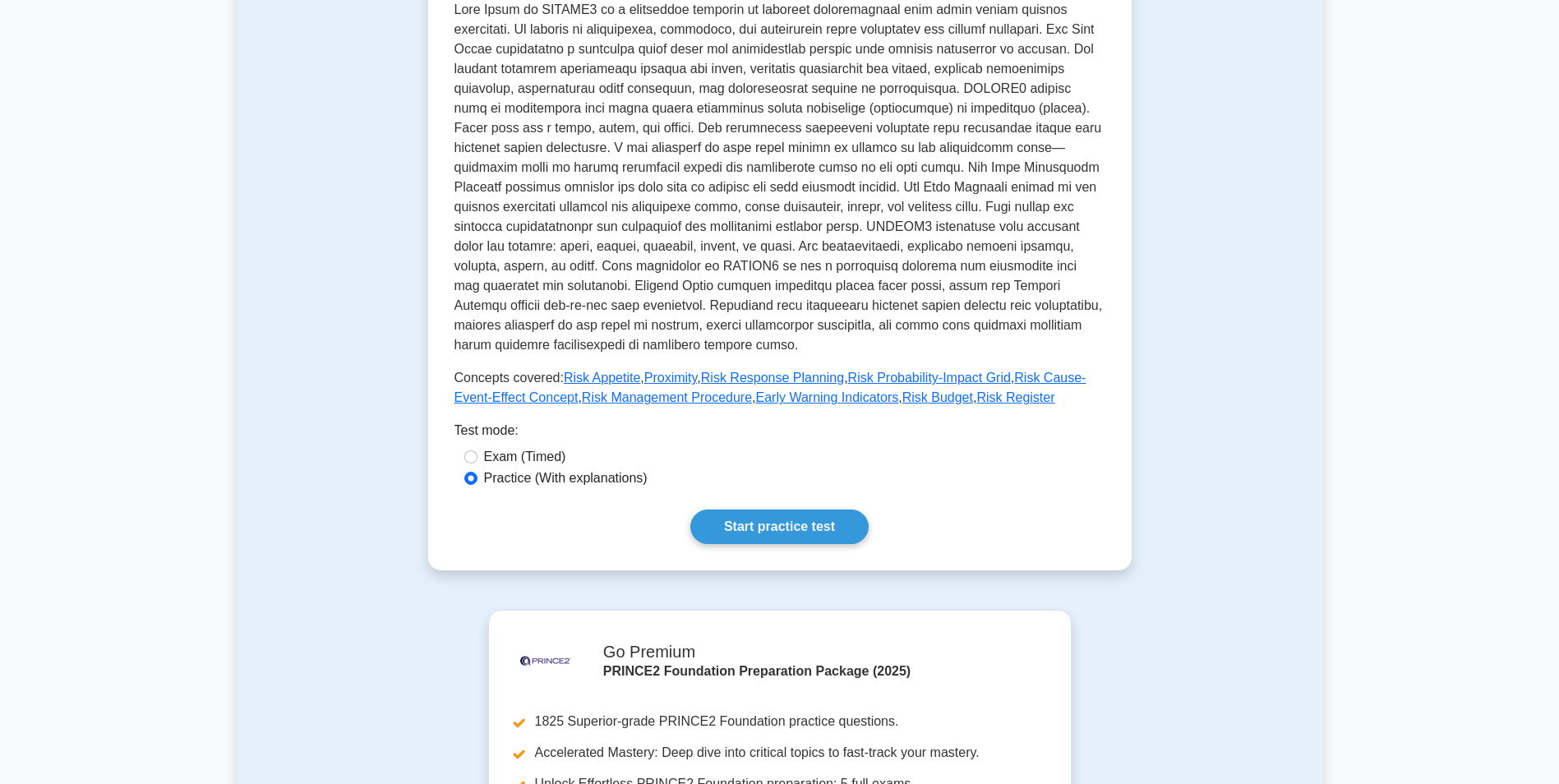
scroll to position [387, 0]
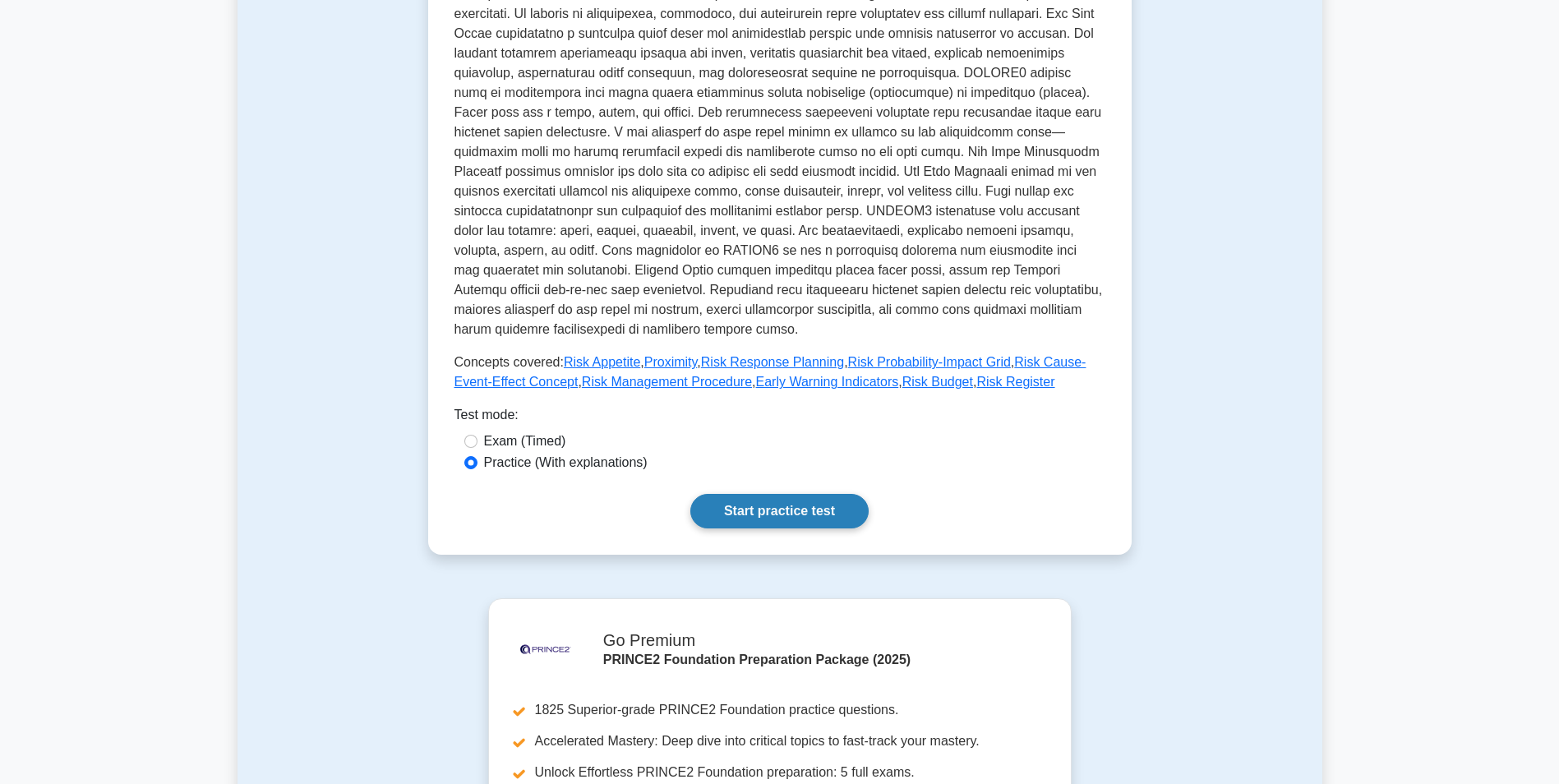
click at [721, 494] on link "Start practice test" at bounding box center [780, 511] width 178 height 35
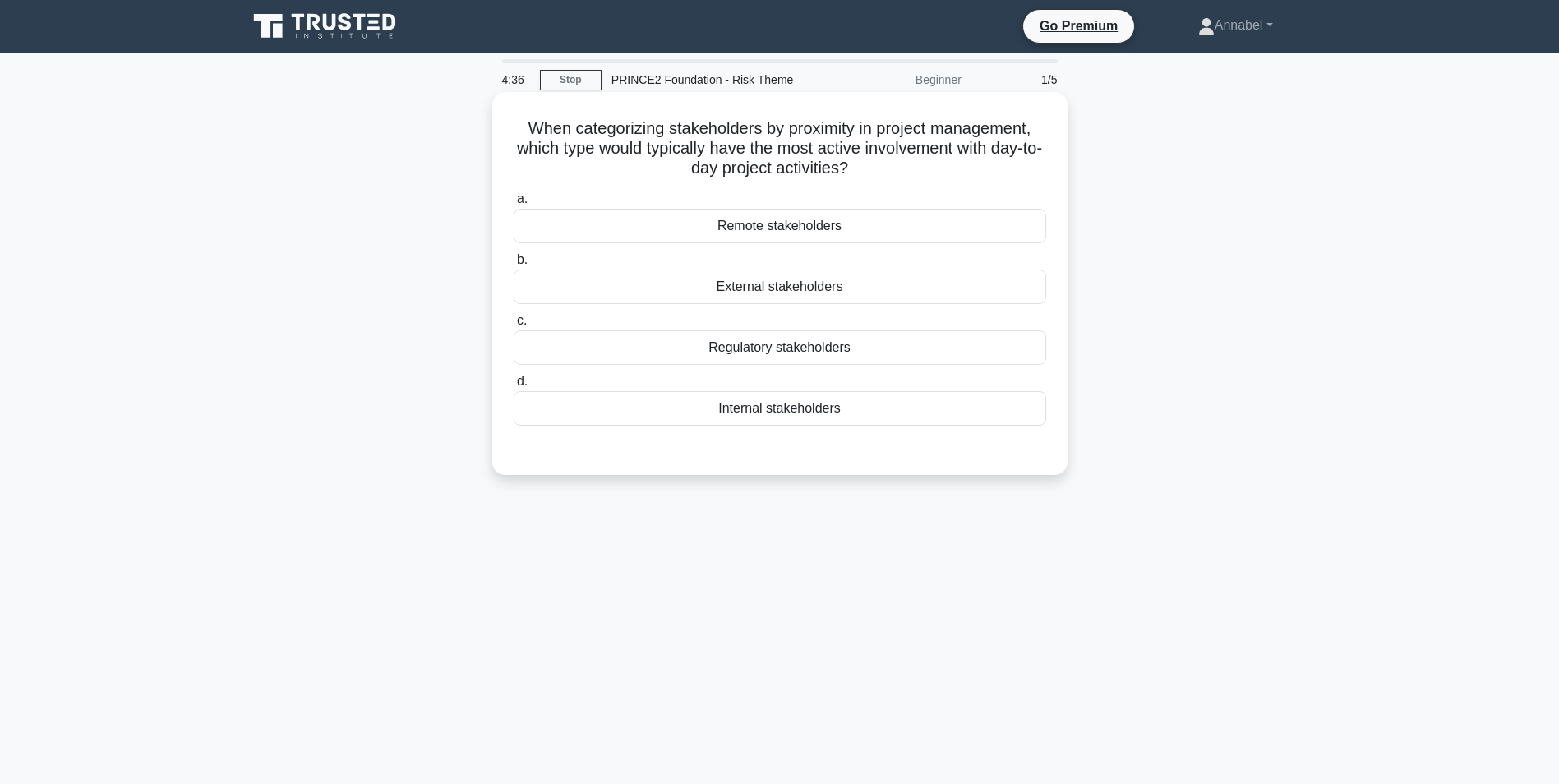
click at [797, 416] on div "Internal stakeholders" at bounding box center [780, 409] width 533 height 35
click at [514, 387] on input "d. Internal stakeholders" at bounding box center [514, 382] width 0 height 11
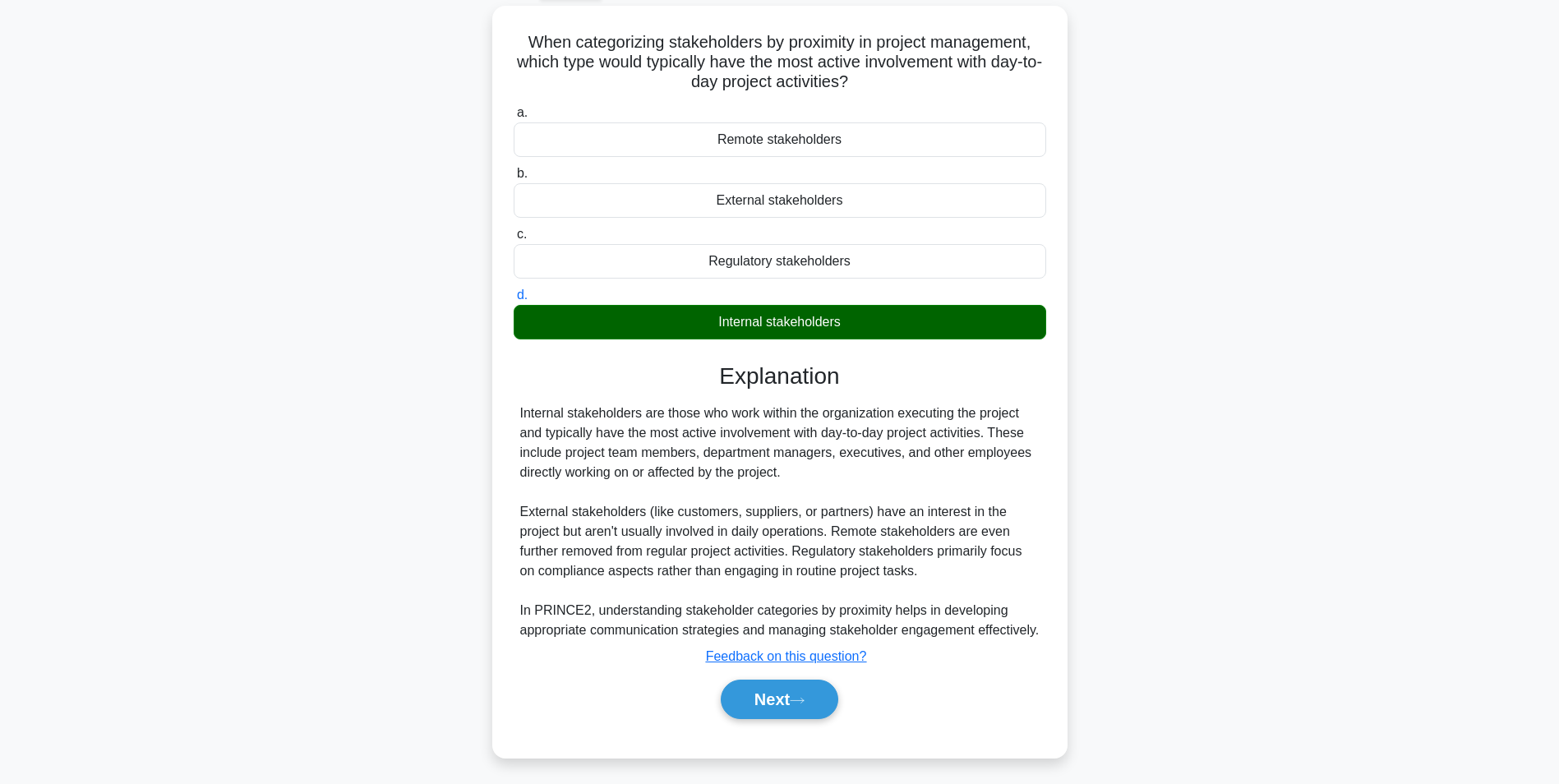
scroll to position [109, 0]
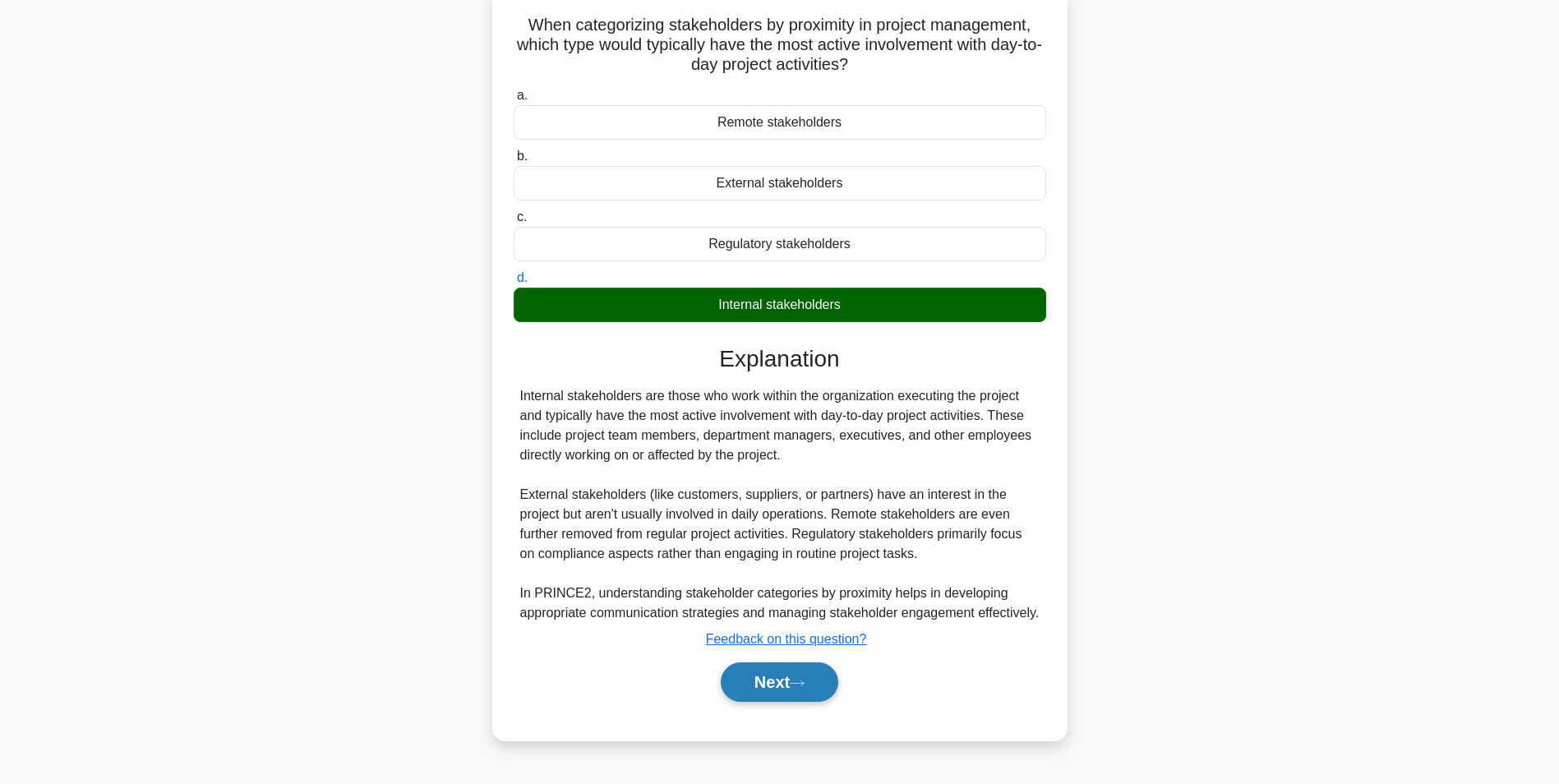
click at [791, 702] on button "Next" at bounding box center [779, 683] width 118 height 40
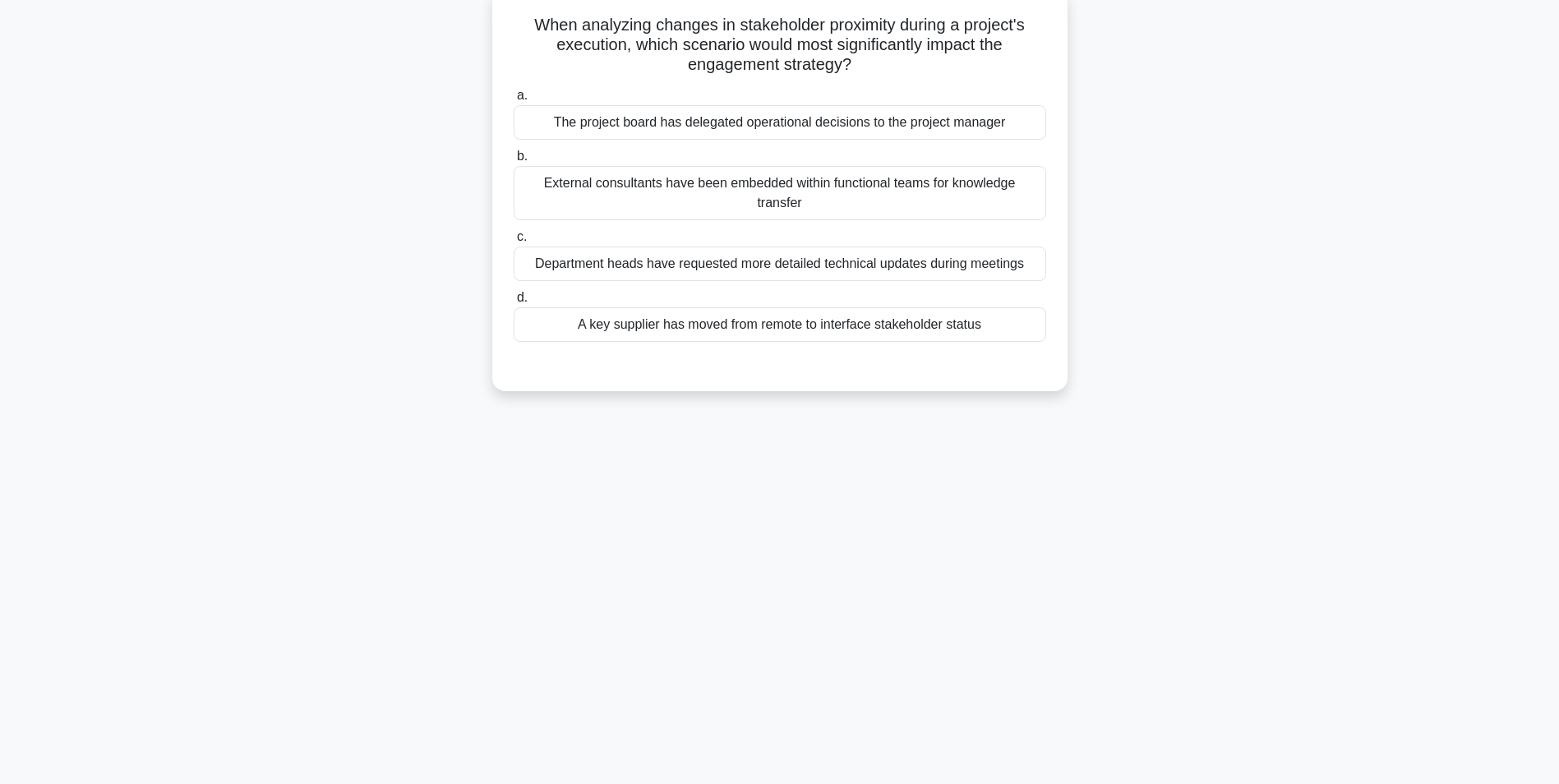
click at [770, 324] on div "A key supplier has moved from remote to interface stakeholder status" at bounding box center [780, 325] width 533 height 35
click at [514, 303] on input "d. A key supplier has moved from remote to interface stakeholder status" at bounding box center [514, 298] width 0 height 11
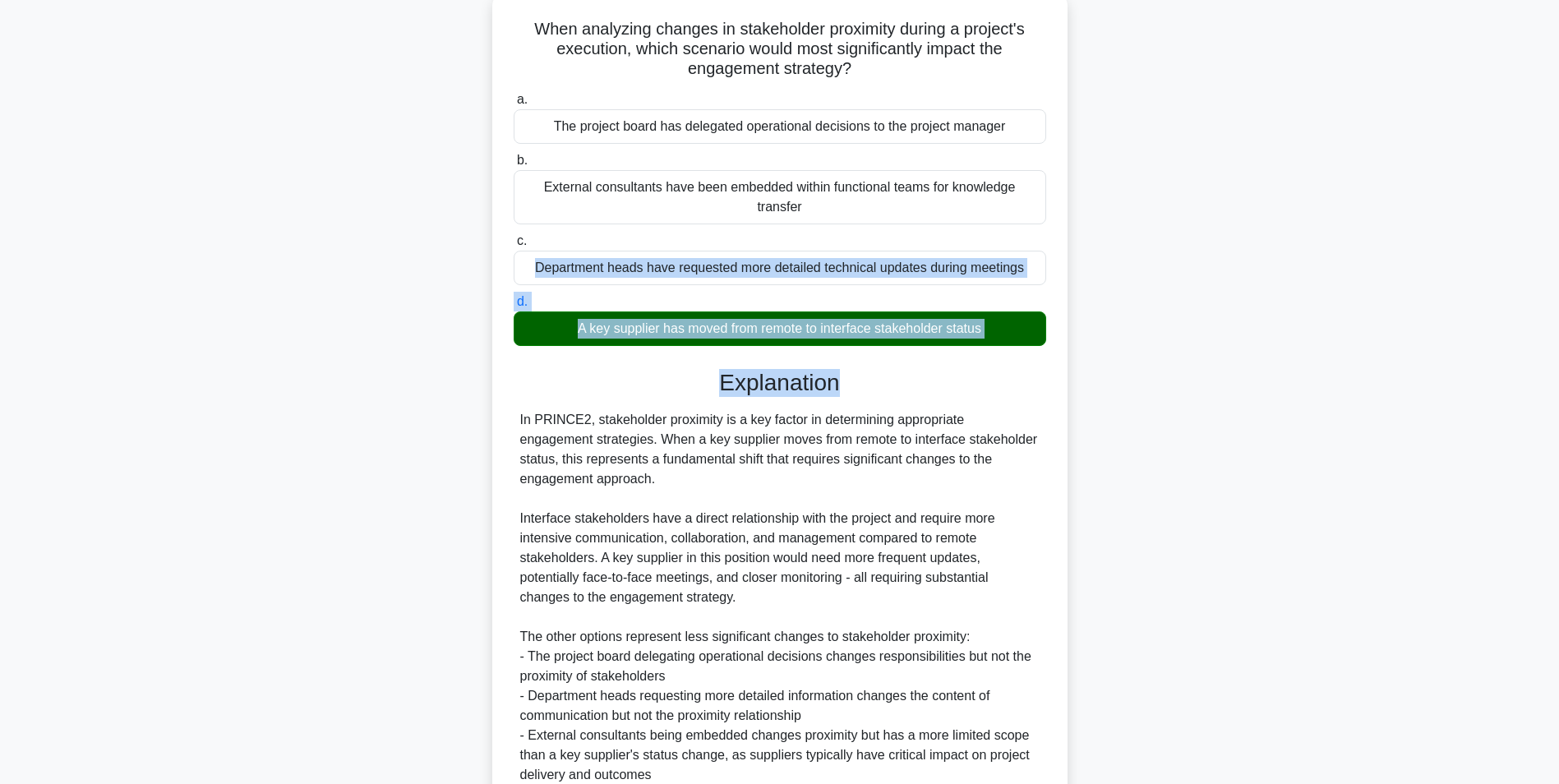
drag, startPoint x: 1555, startPoint y: 246, endPoint x: 1571, endPoint y: 390, distance: 144.9
click at [1558, 388] on html "Go Premium Annabel" at bounding box center [779, 412] width 1559 height 1033
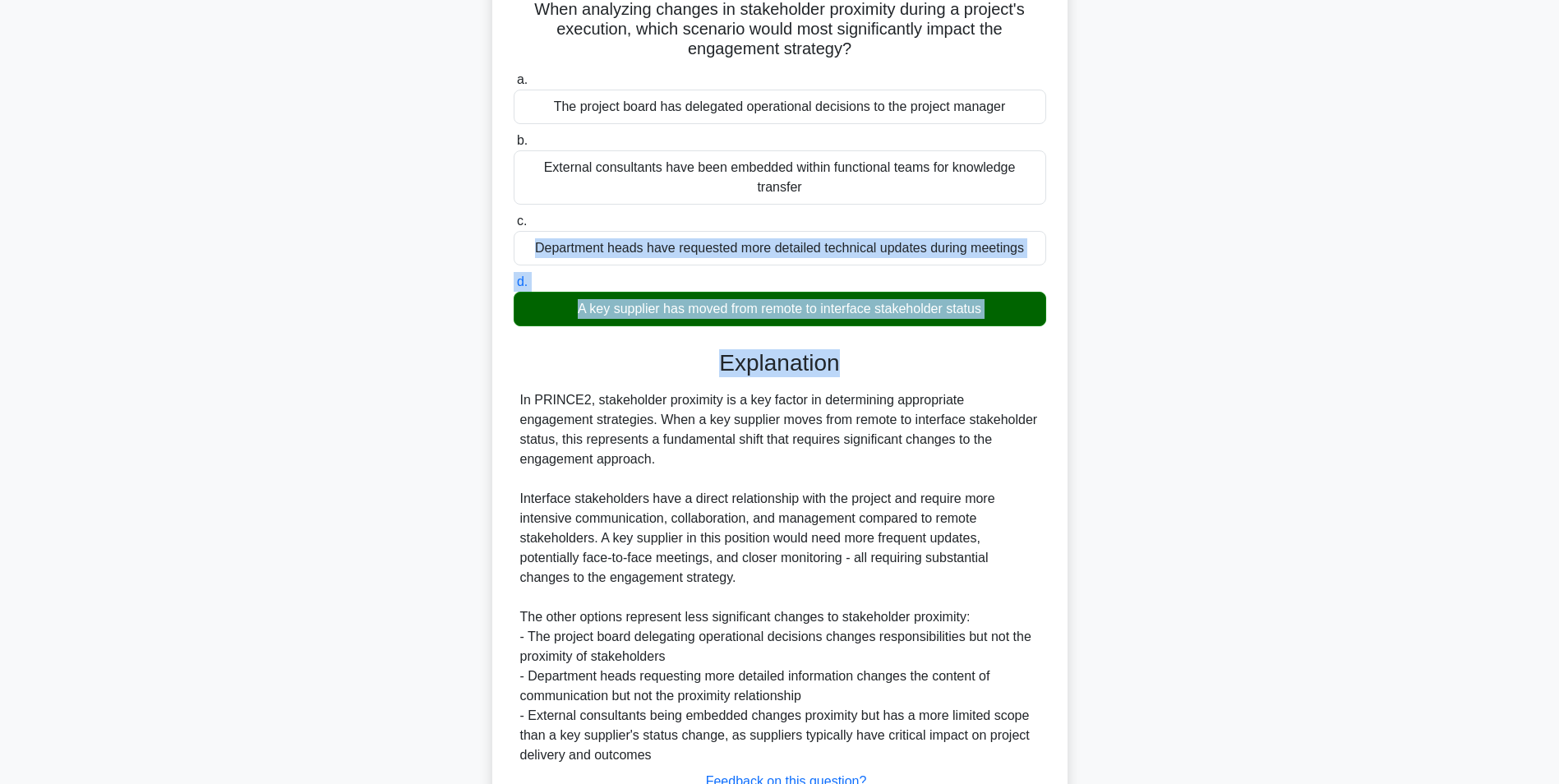
scroll to position [250, 0]
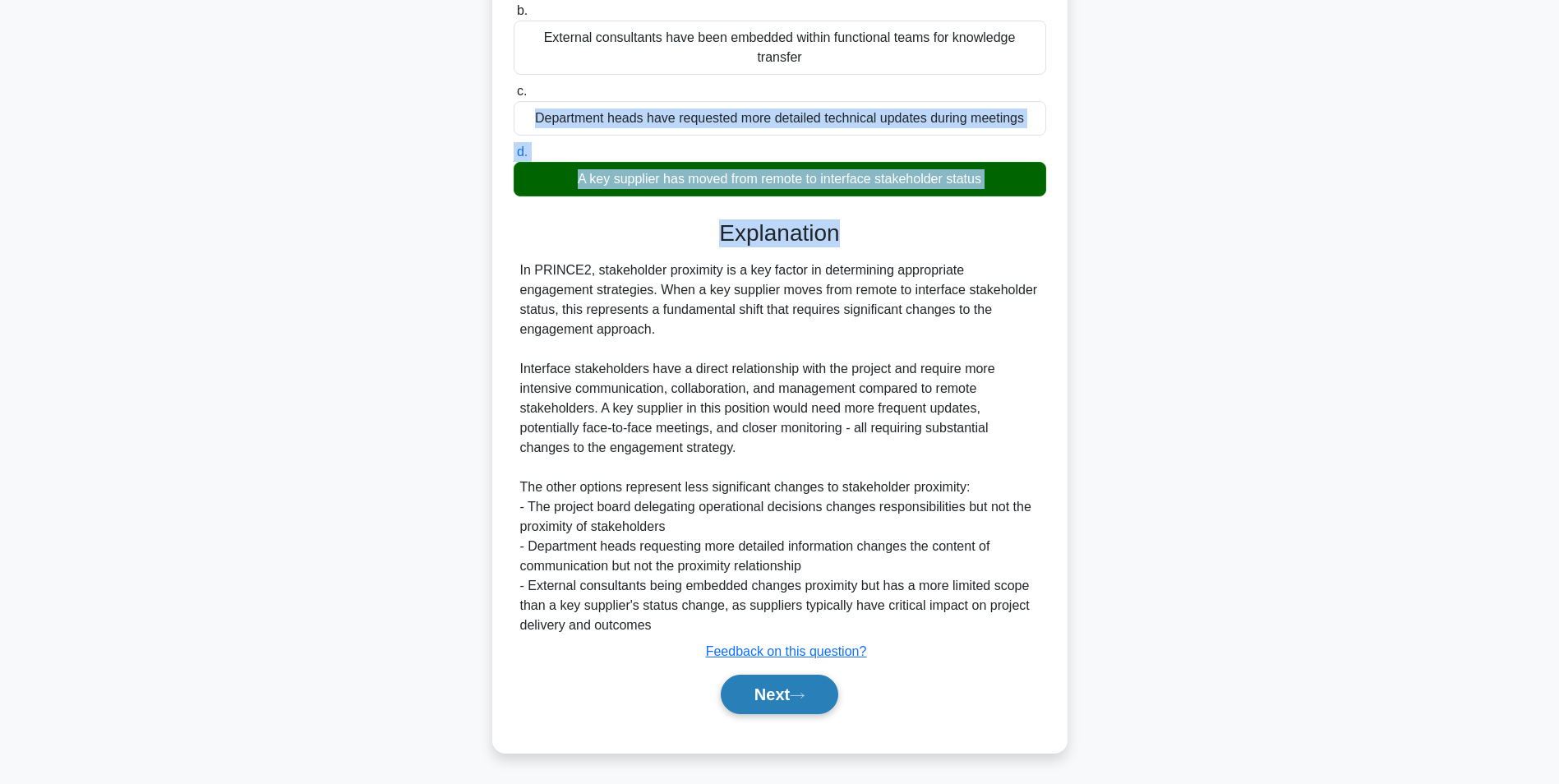
click at [763, 690] on button "Next" at bounding box center [779, 695] width 118 height 40
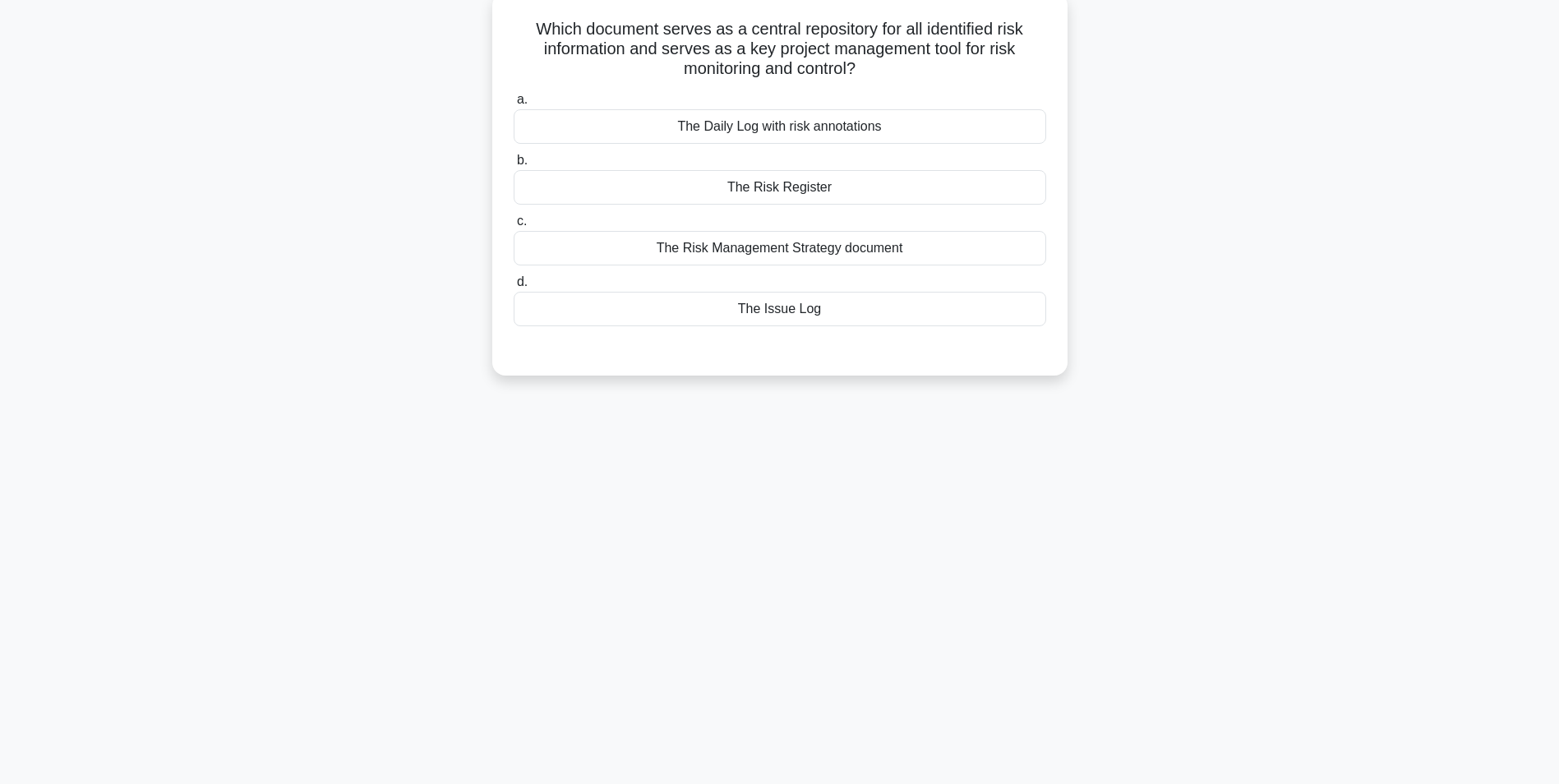
scroll to position [104, 0]
click at [771, 181] on div "The Risk Register" at bounding box center [780, 183] width 533 height 35
click at [514, 162] on input "b. The Risk Register" at bounding box center [514, 156] width 0 height 11
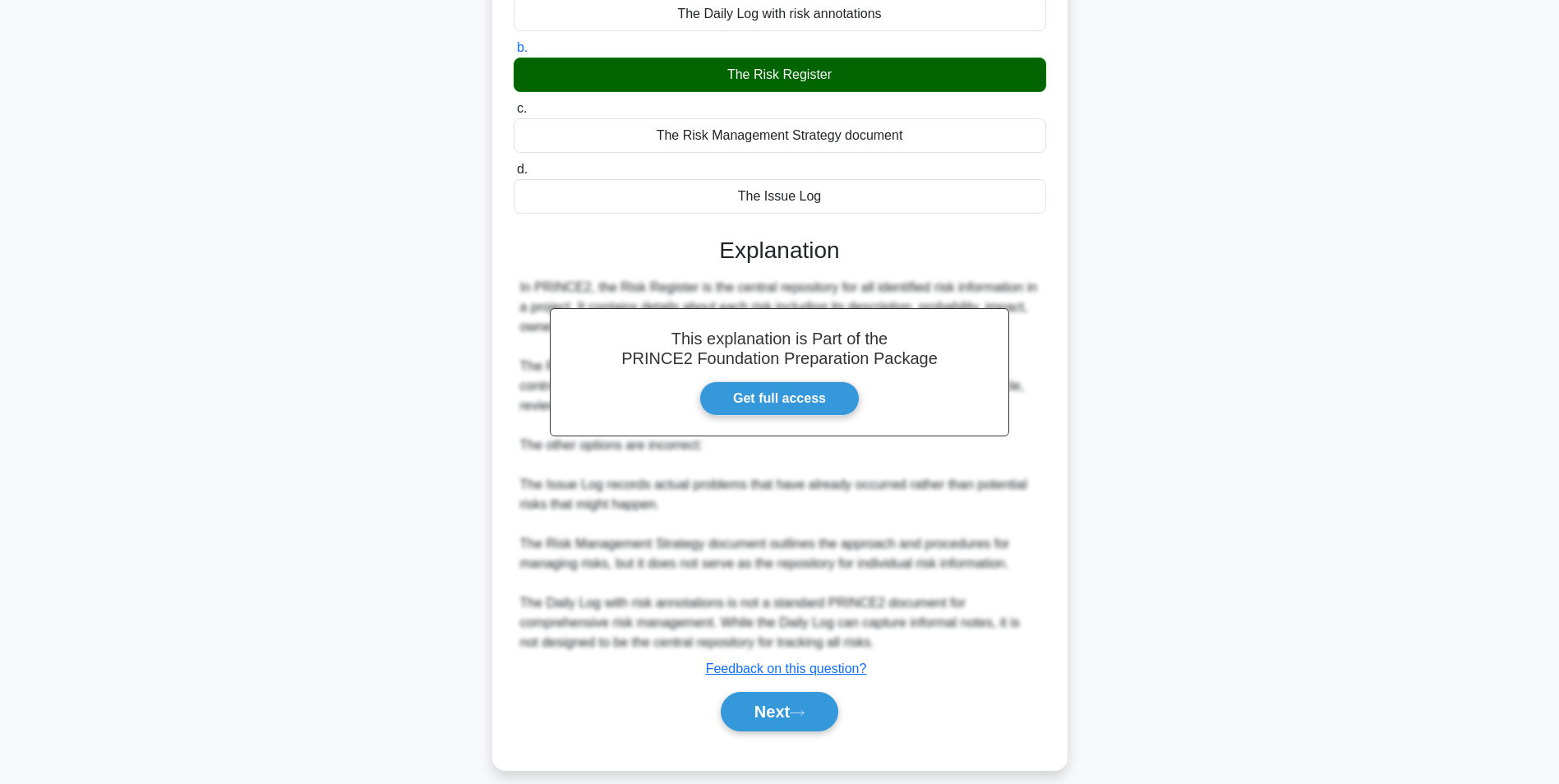
scroll to position [230, 0]
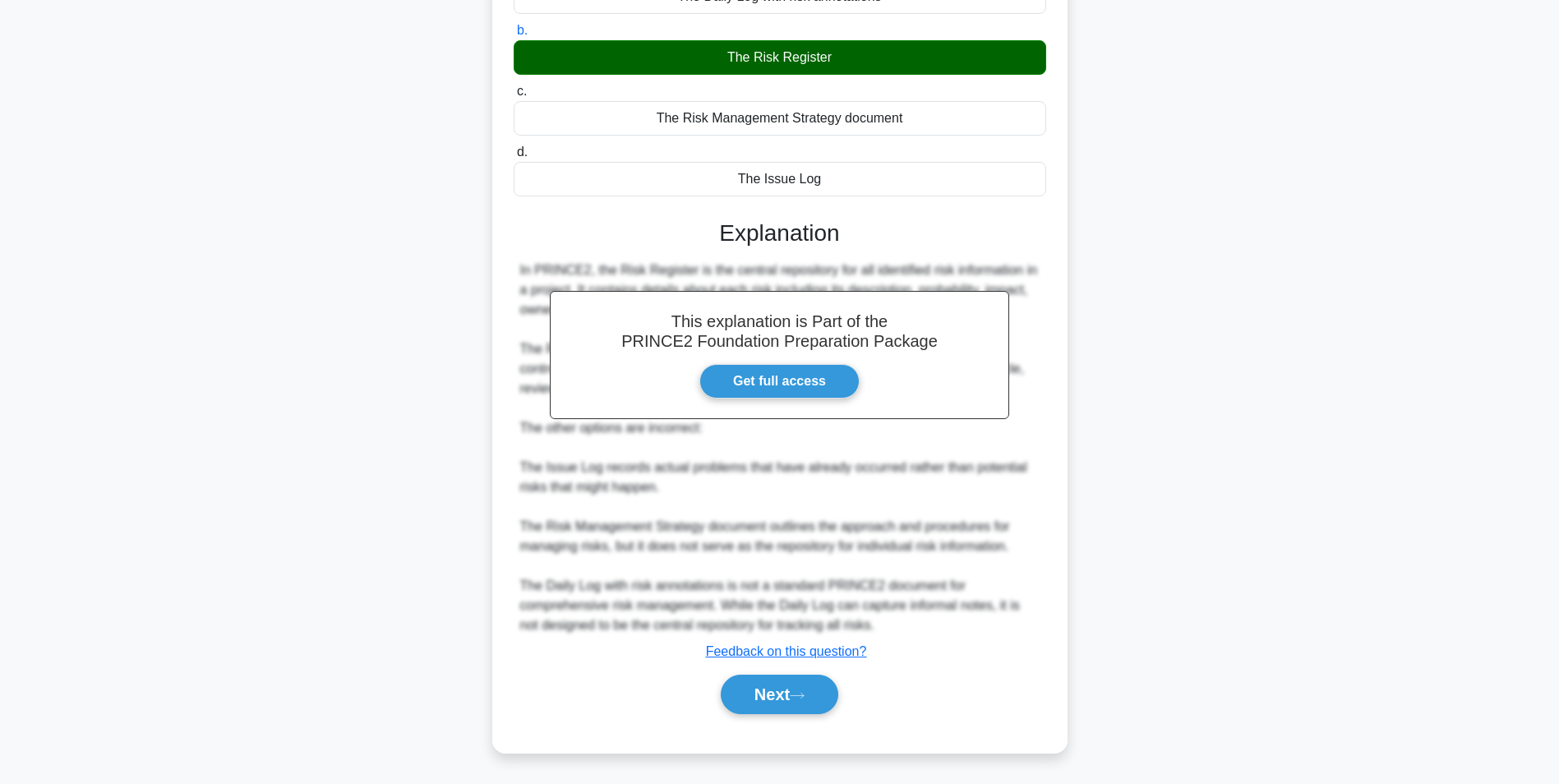
click at [721, 718] on div "Next" at bounding box center [780, 695] width 533 height 53
click at [757, 706] on button "Next" at bounding box center [779, 695] width 118 height 40
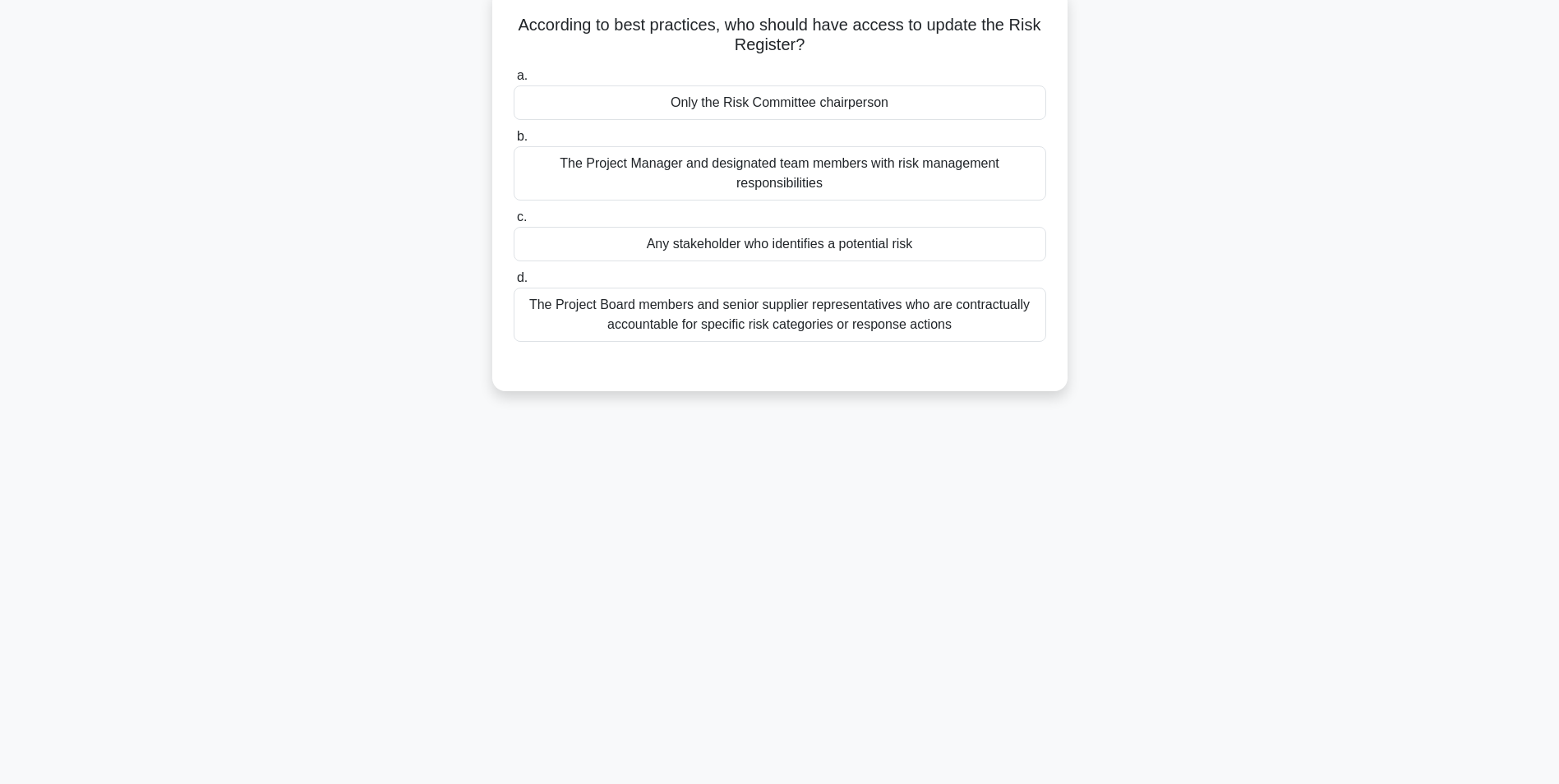
click at [699, 162] on div "The Project Manager and designated team members with risk management responsibi…" at bounding box center [780, 173] width 533 height 54
click at [514, 142] on input "b. The Project Manager and designated team members with risk management respons…" at bounding box center [514, 137] width 0 height 11
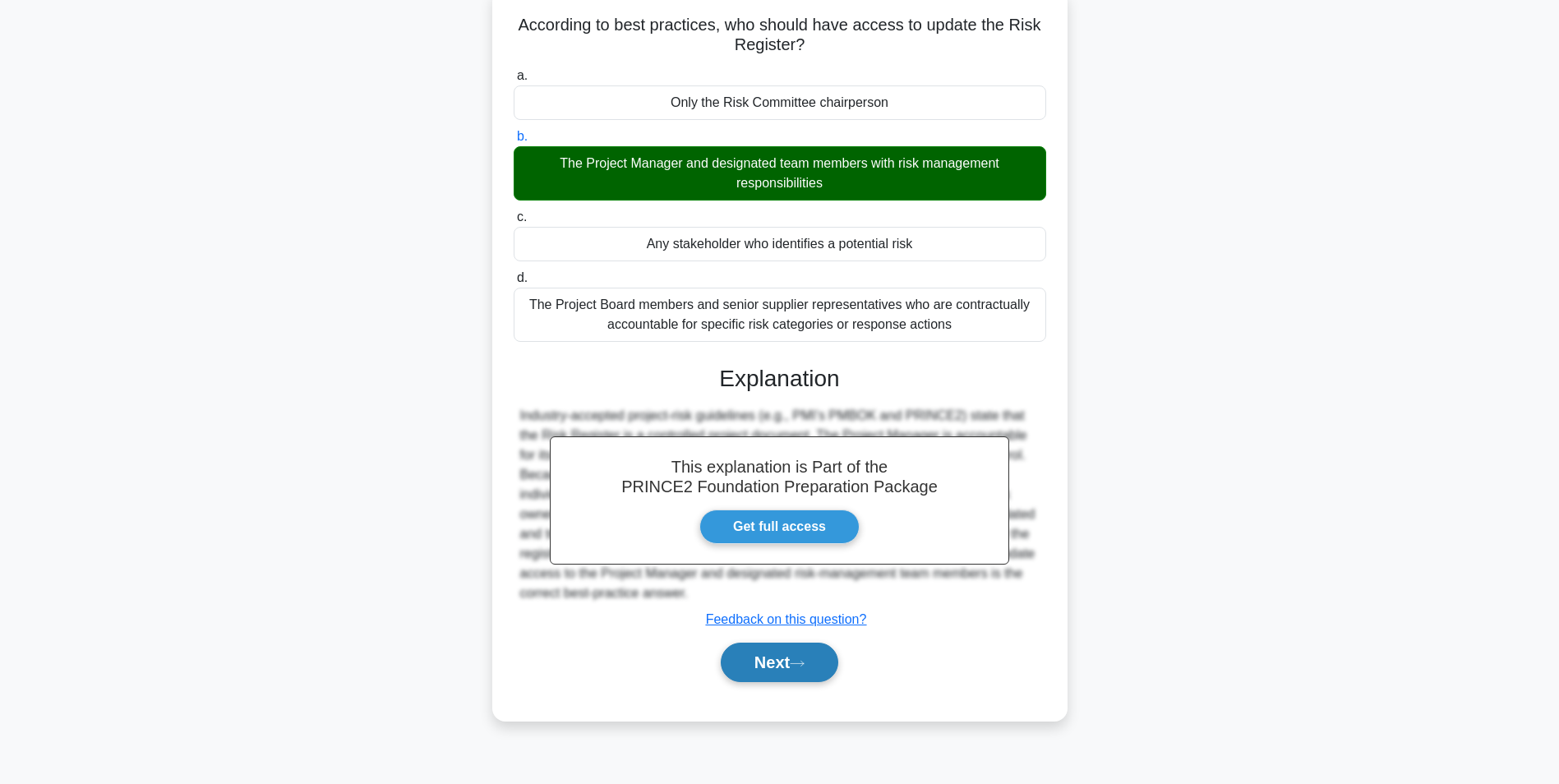
click at [785, 666] on button "Next" at bounding box center [779, 663] width 118 height 40
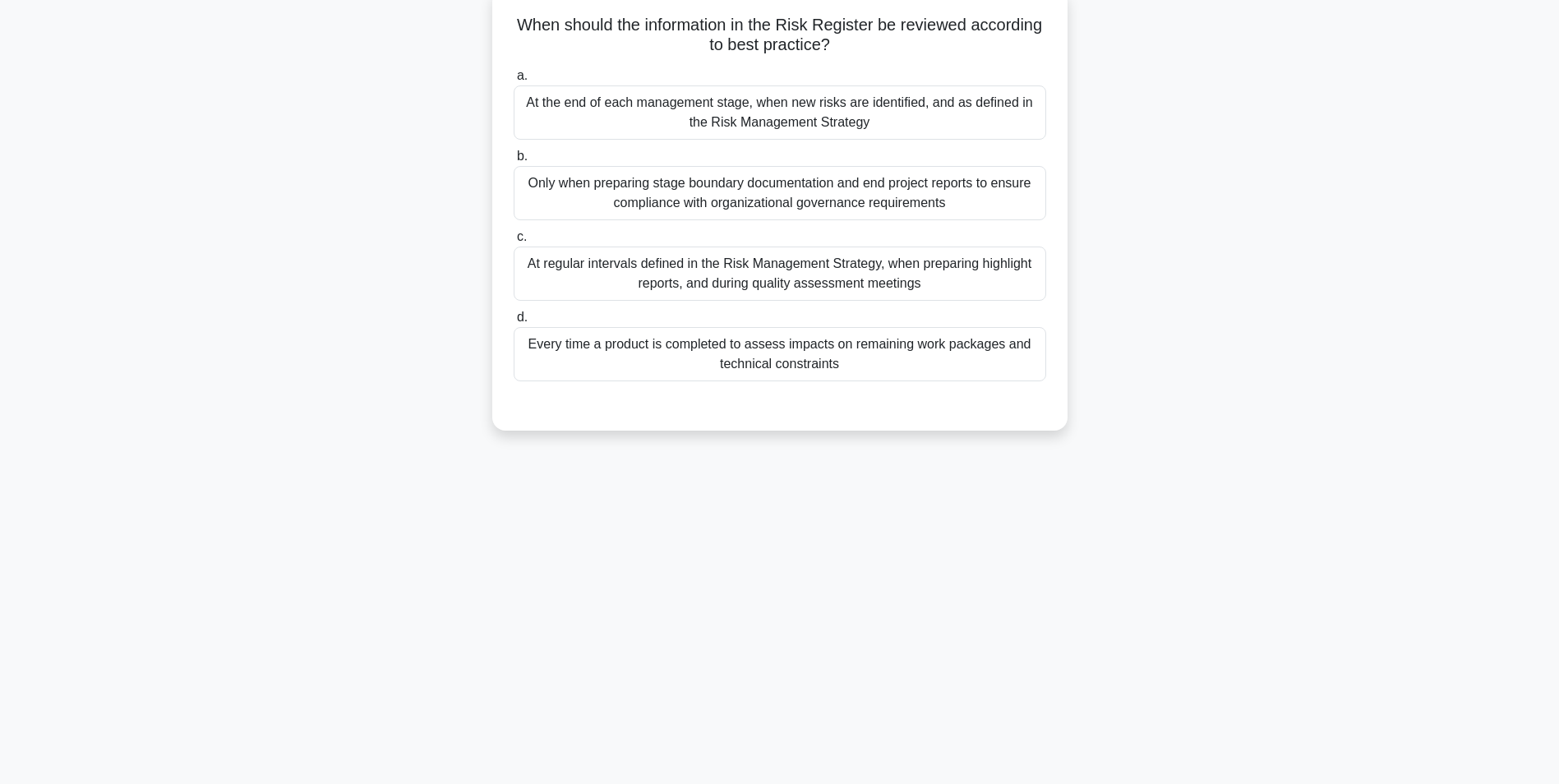
click at [819, 271] on div "At regular intervals defined in the Risk Management Strategy, when preparing hi…" at bounding box center [780, 274] width 533 height 54
click at [514, 242] on input "c. At regular intervals defined in the Risk Management Strategy, when preparing…" at bounding box center [514, 237] width 0 height 11
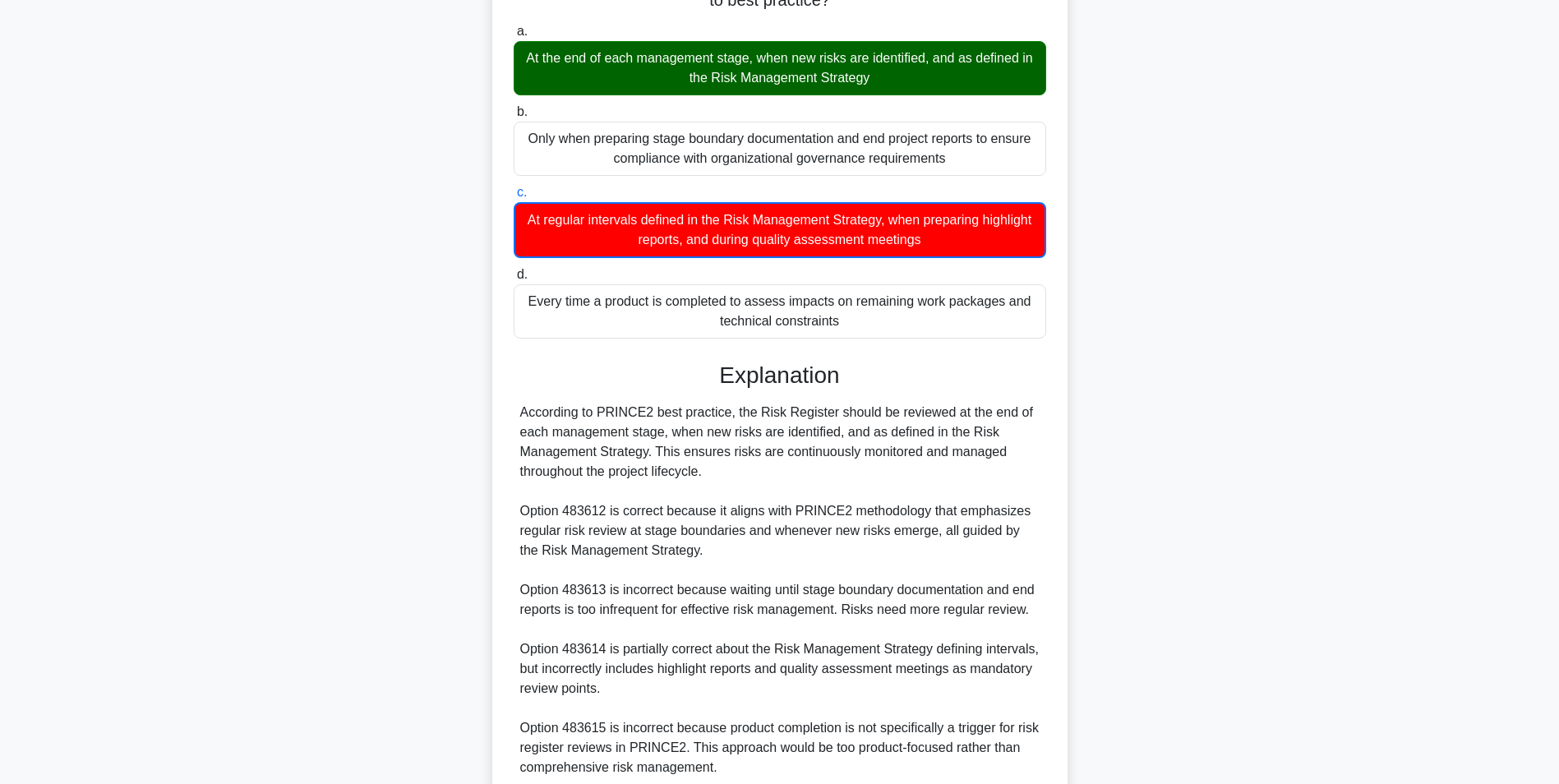
scroll to position [291, 0]
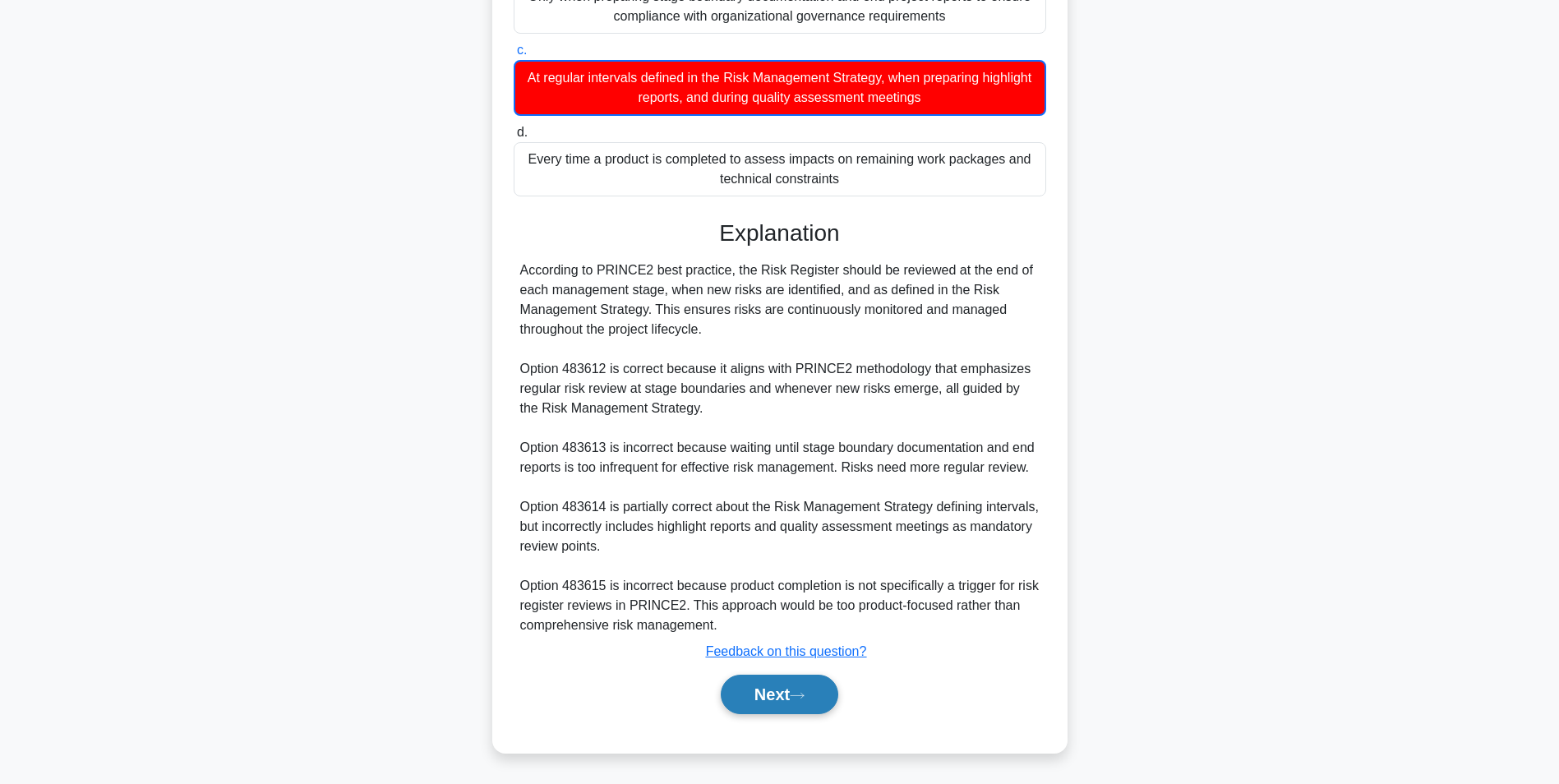
click at [759, 697] on button "Next" at bounding box center [779, 695] width 118 height 40
